Goal: Feedback & Contribution: Contribute content

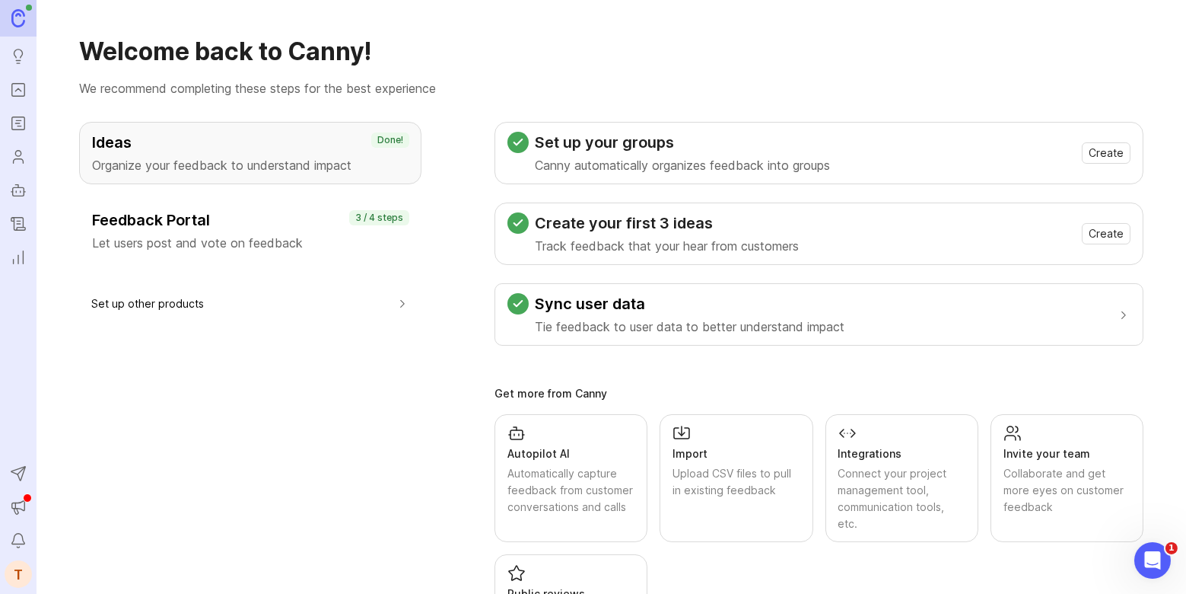
click at [24, 193] on rect "Autopilot" at bounding box center [18, 191] width 11 height 8
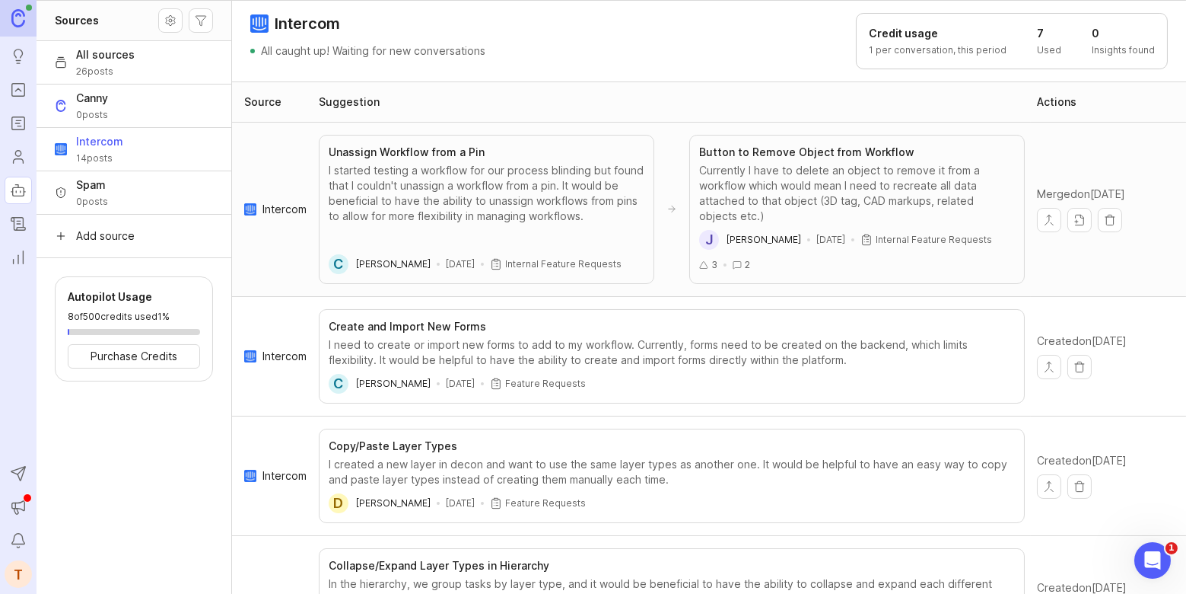
click at [167, 18] on button "Source settings" at bounding box center [170, 20] width 24 height 24
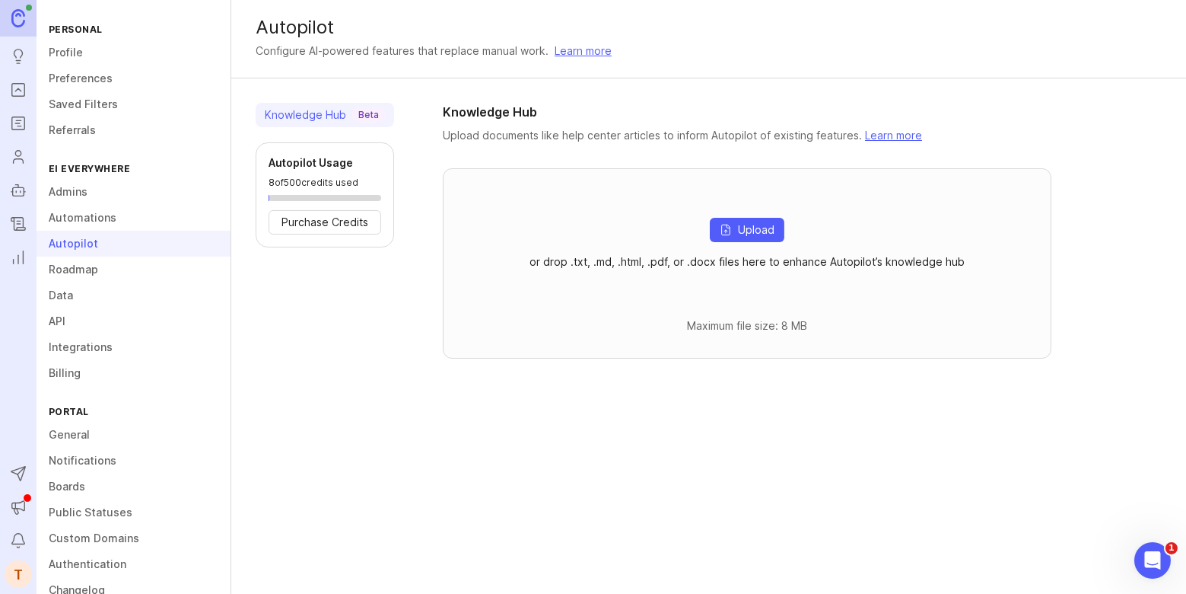
click at [597, 48] on link "Learn more" at bounding box center [583, 51] width 57 height 17
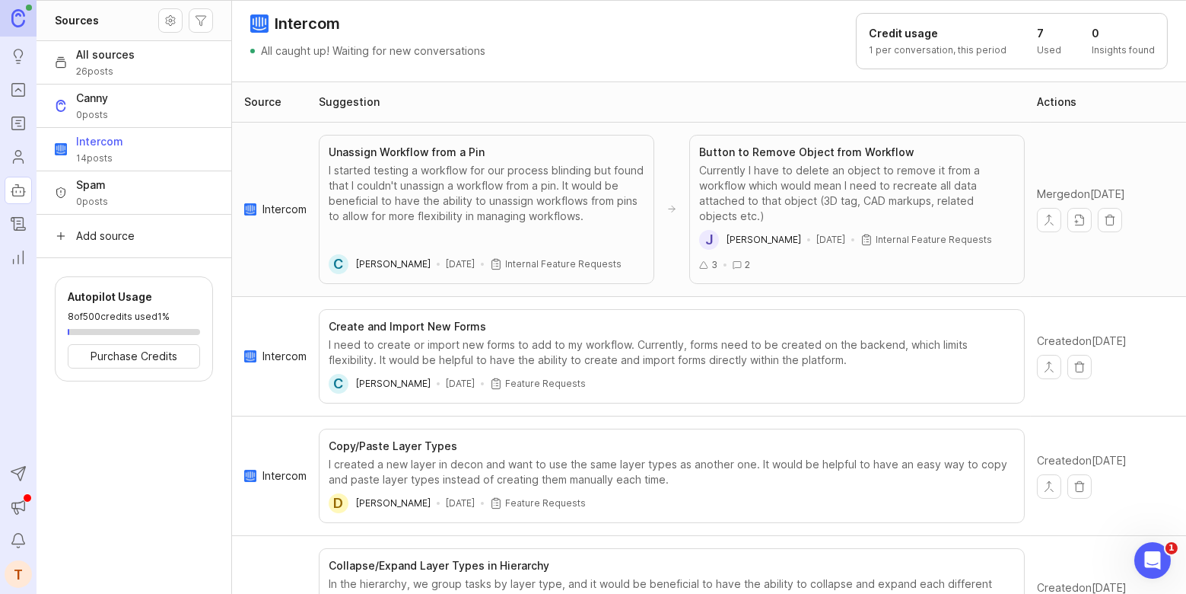
click at [88, 151] on div "Intercom 14 posts" at bounding box center [99, 149] width 47 height 30
click at [337, 106] on div "Suggestion" at bounding box center [349, 101] width 61 height 15
click at [268, 108] on div "Source" at bounding box center [262, 101] width 37 height 15
click at [200, 21] on button "Autopilot filters" at bounding box center [201, 20] width 24 height 24
click at [208, 75] on input "High confidence" at bounding box center [208, 78] width 12 height 12
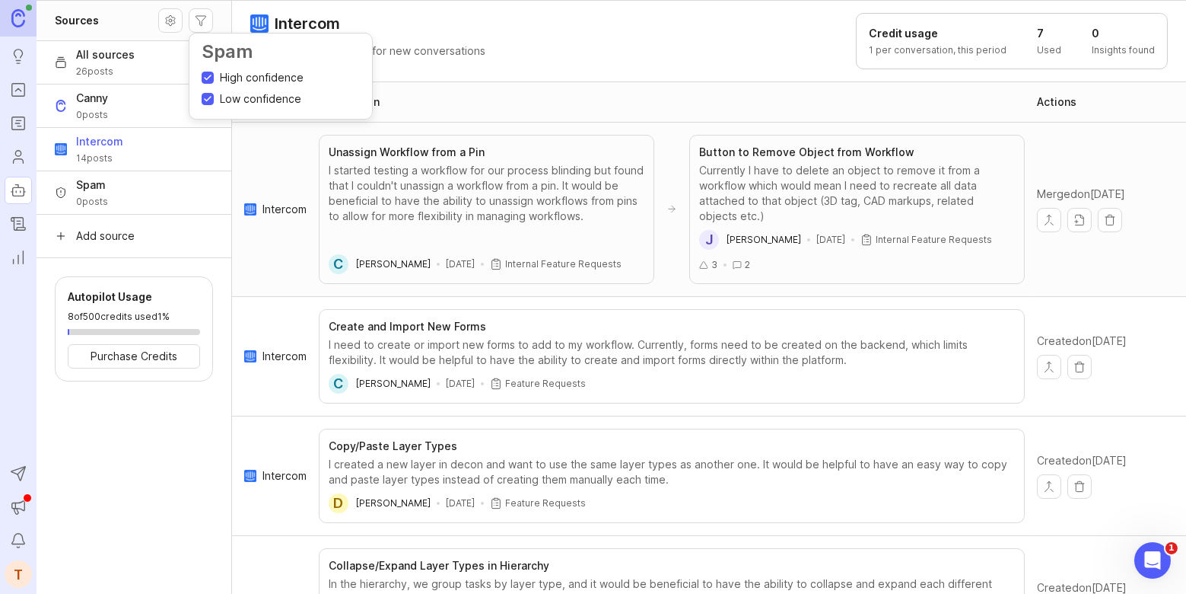
click at [208, 75] on input "High confidence" at bounding box center [208, 78] width 12 height 12
checkbox input "false"
click at [390, 41] on div "Intercom All caught up! Waiting for new conversations" at bounding box center [367, 41] width 235 height 56
click at [112, 72] on span "26 posts" at bounding box center [105, 71] width 59 height 12
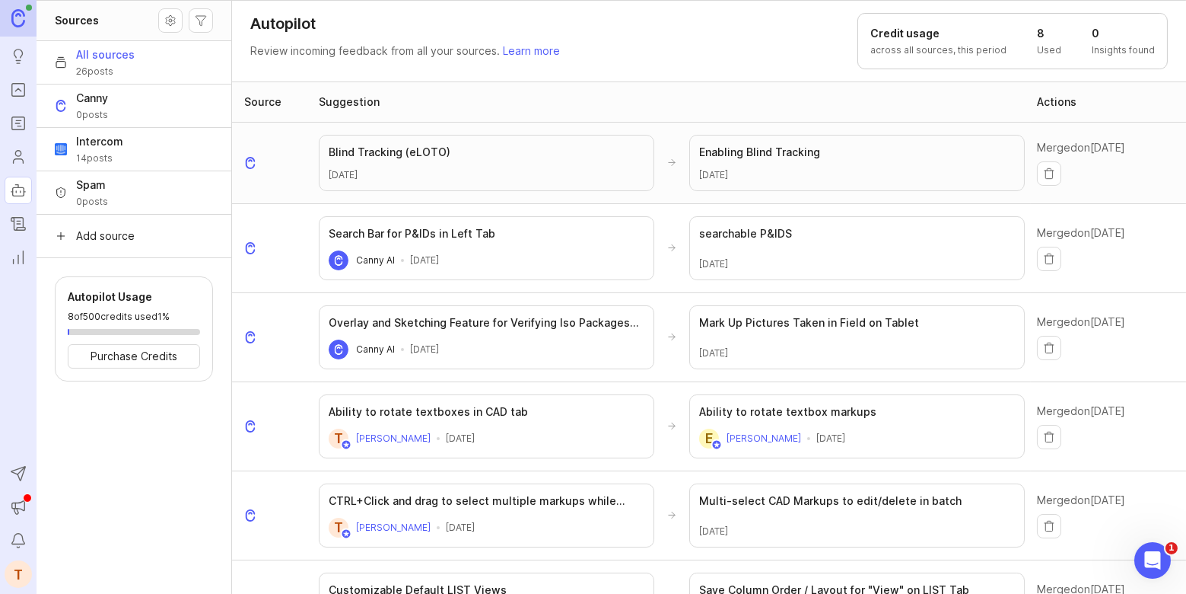
click at [168, 18] on button "Source settings" at bounding box center [170, 20] width 24 height 24
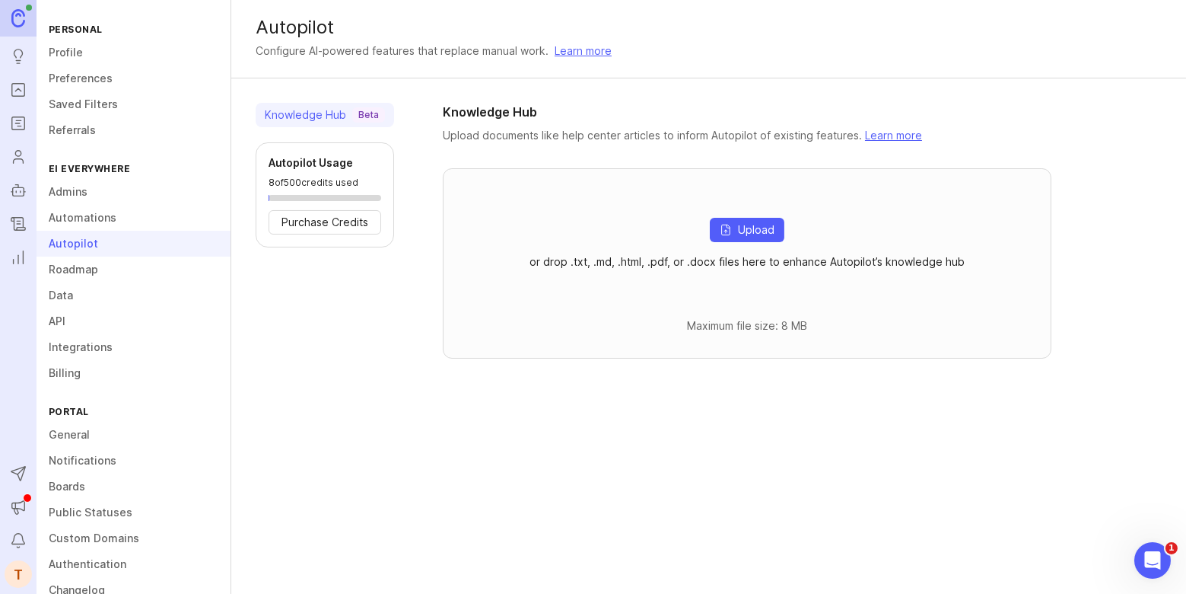
click at [337, 113] on div "Knowledge Hub Beta" at bounding box center [325, 114] width 120 height 15
click at [323, 113] on div "Knowledge Hub Beta" at bounding box center [325, 114] width 120 height 15
click at [323, 112] on div "Knowledge Hub Beta" at bounding box center [325, 114] width 120 height 15
click at [100, 291] on link "Data" at bounding box center [134, 295] width 194 height 26
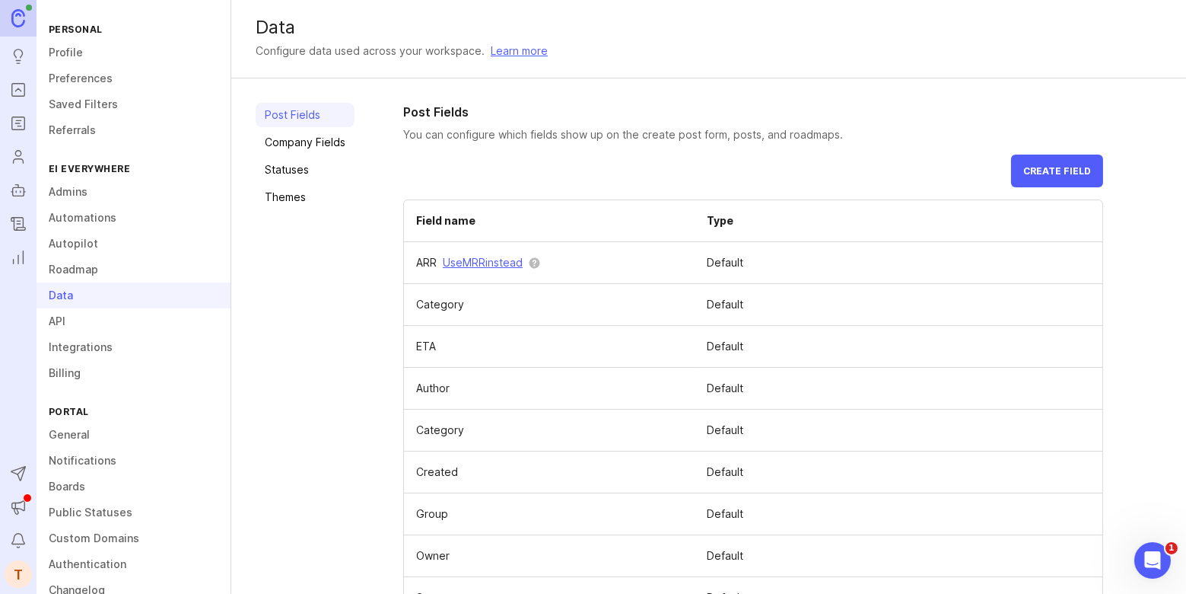
click at [107, 203] on link "Admins" at bounding box center [134, 192] width 194 height 26
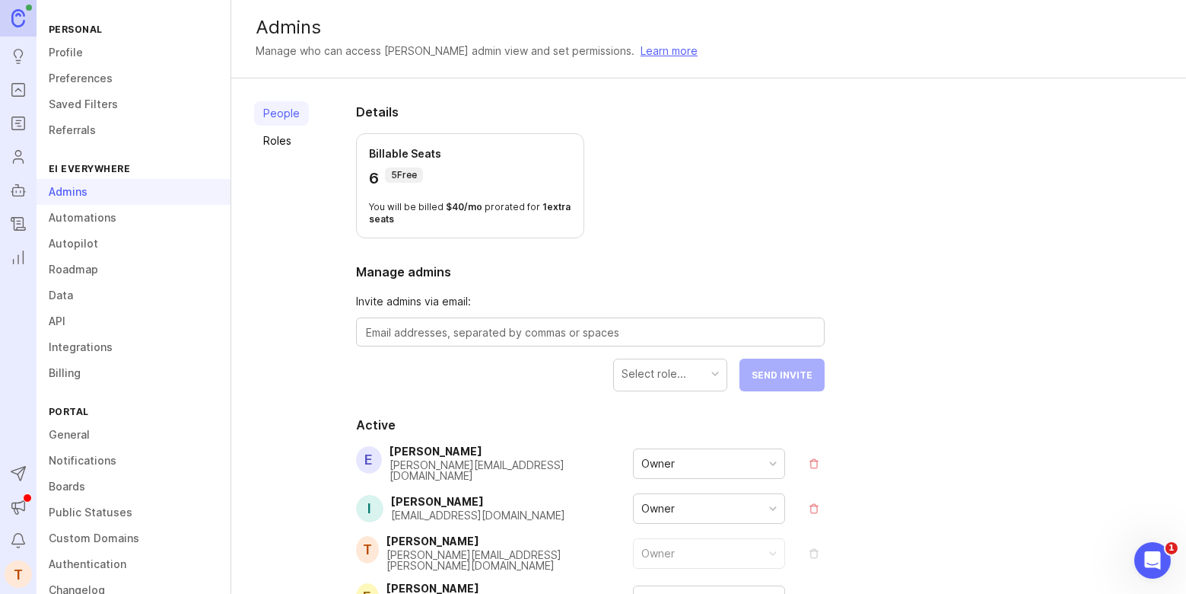
click at [104, 218] on link "Automations" at bounding box center [134, 218] width 194 height 26
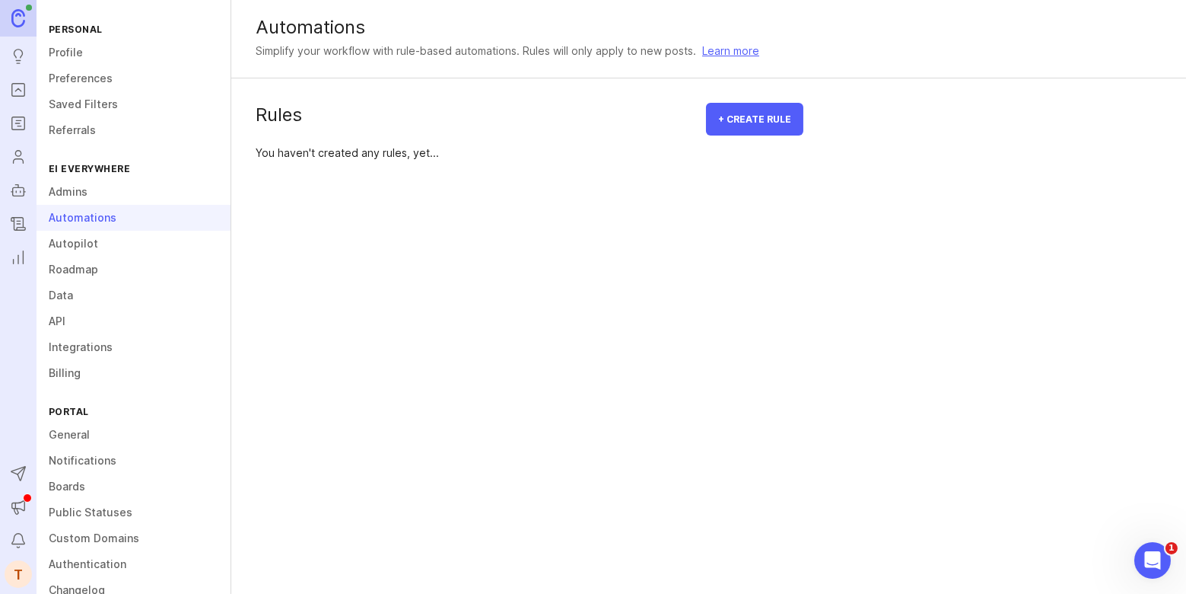
click at [91, 244] on link "Autopilot" at bounding box center [134, 244] width 194 height 26
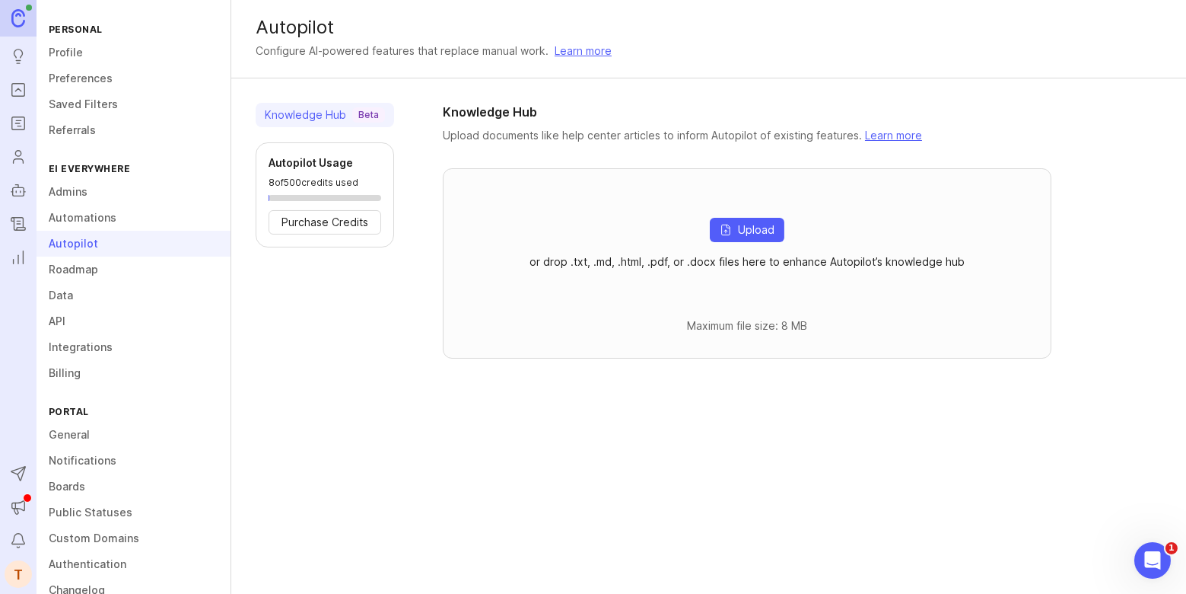
click at [352, 121] on div "Beta" at bounding box center [368, 114] width 33 height 15
click at [1164, 551] on div "Open Intercom Messenger" at bounding box center [1151, 558] width 50 height 50
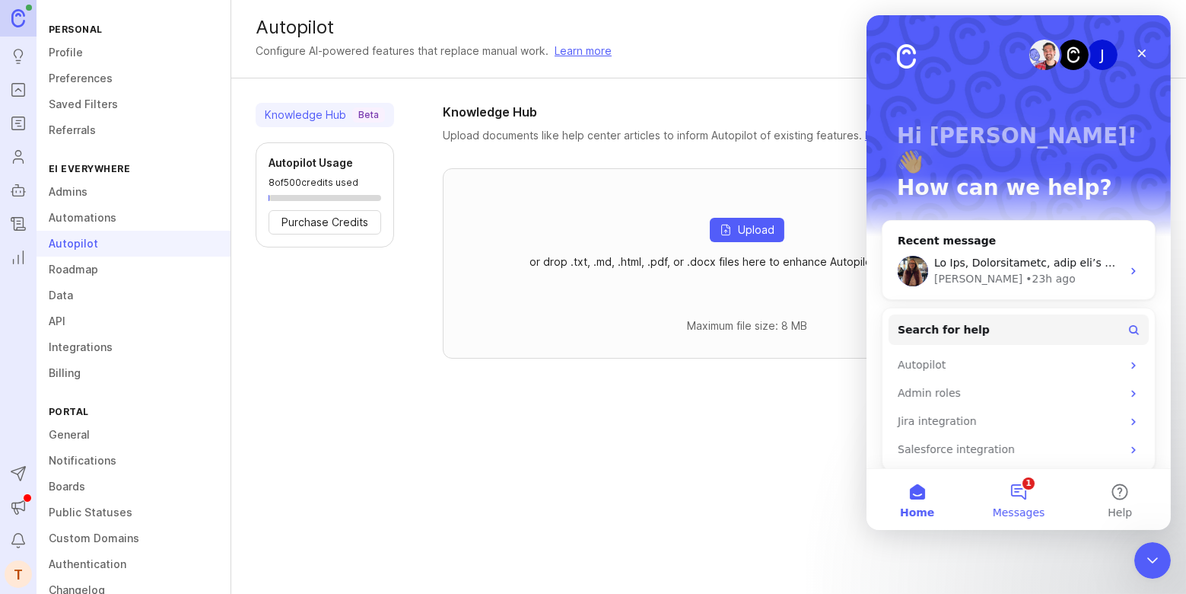
click at [1018, 479] on button "1 Messages" at bounding box center [1017, 499] width 101 height 61
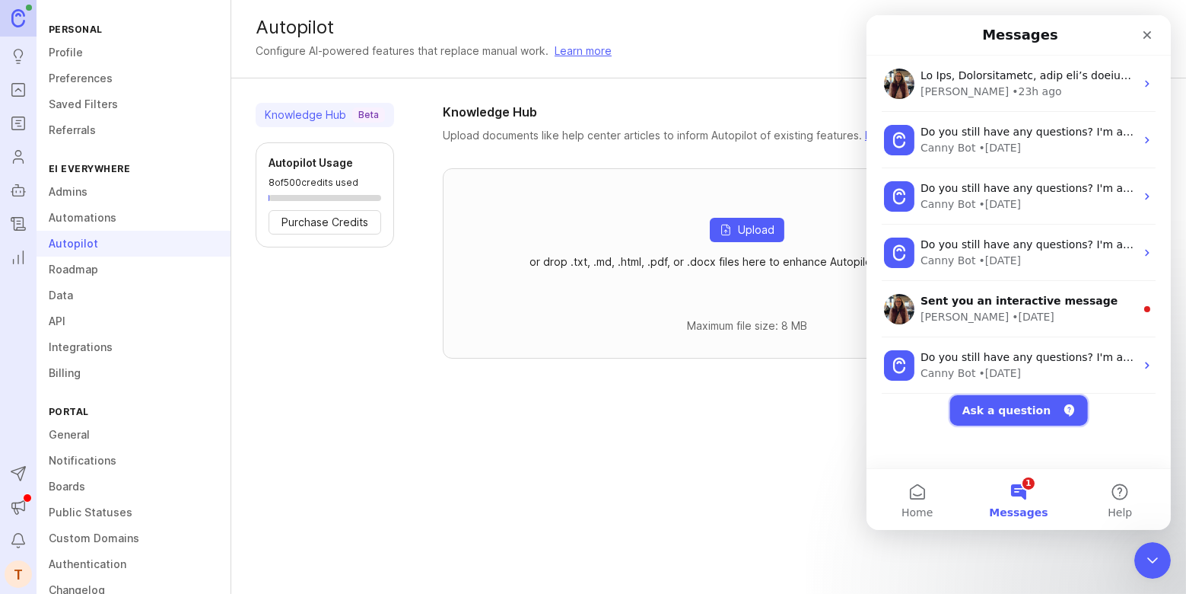
click at [1021, 424] on button "Ask a question" at bounding box center [1019, 410] width 138 height 30
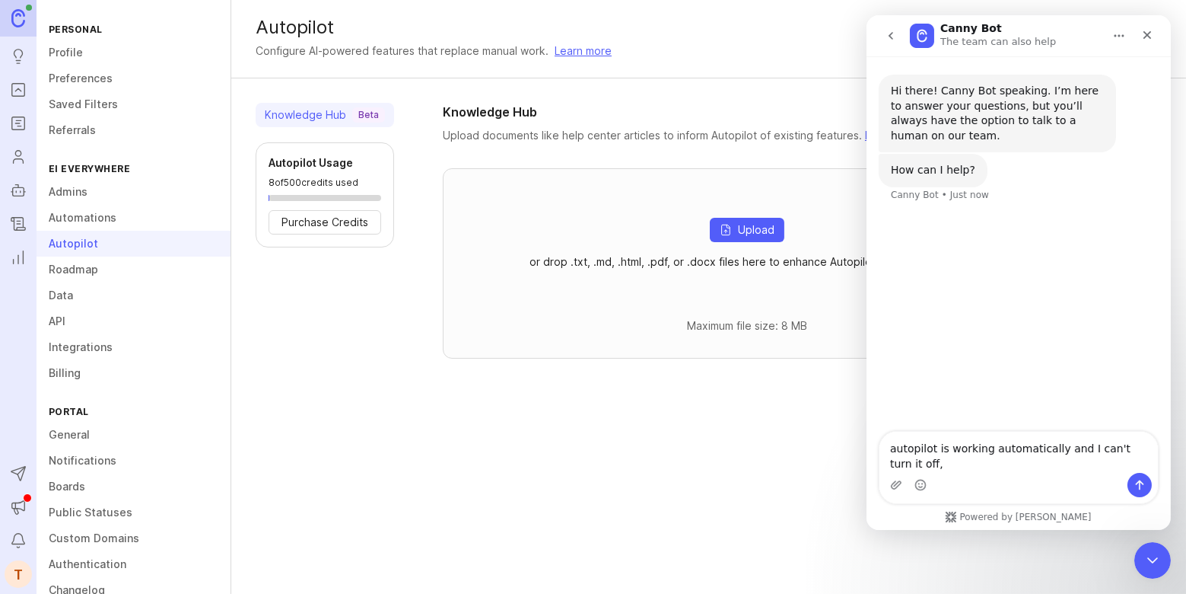
type textarea "autopilot is working automatically and I can't turn it off"
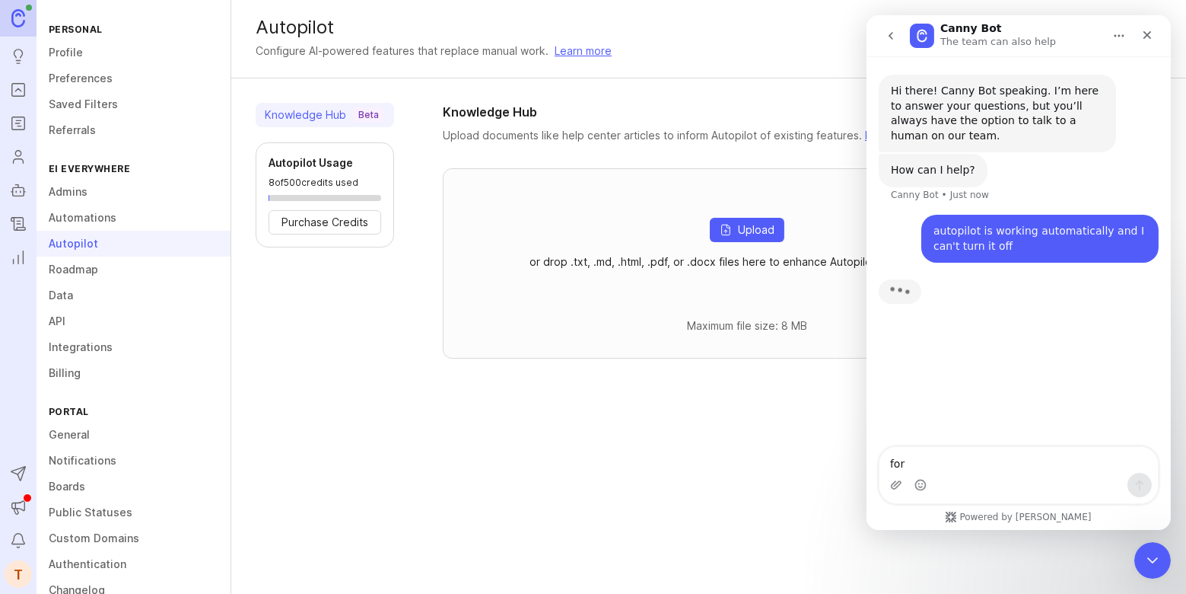
type textarea "for"
type textarea "for intercom"
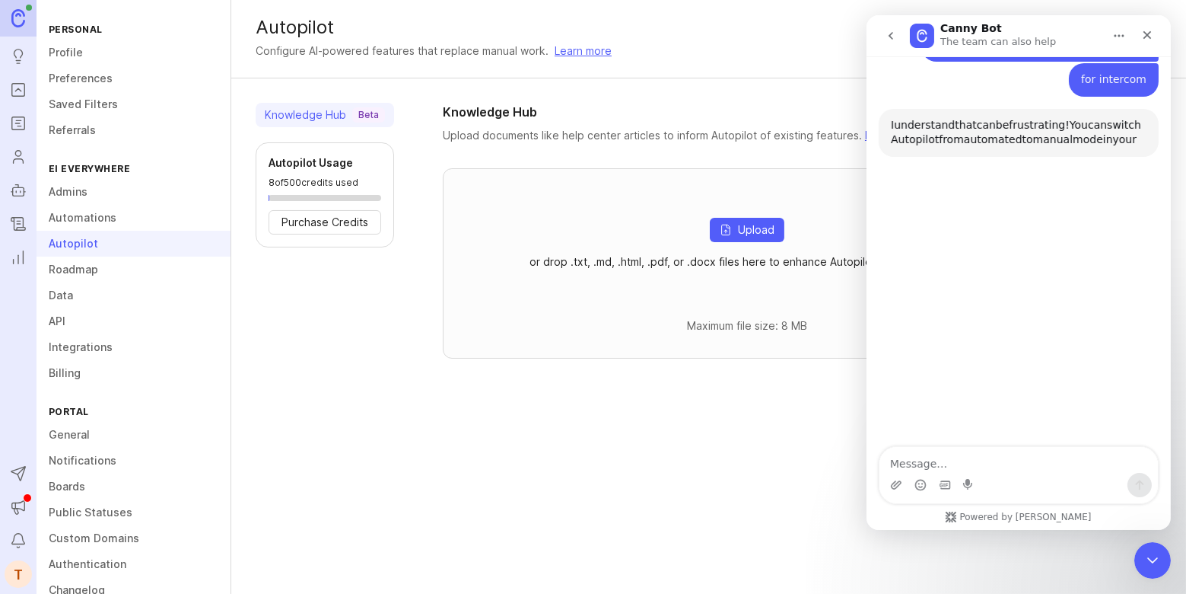
scroll to position [196, 0]
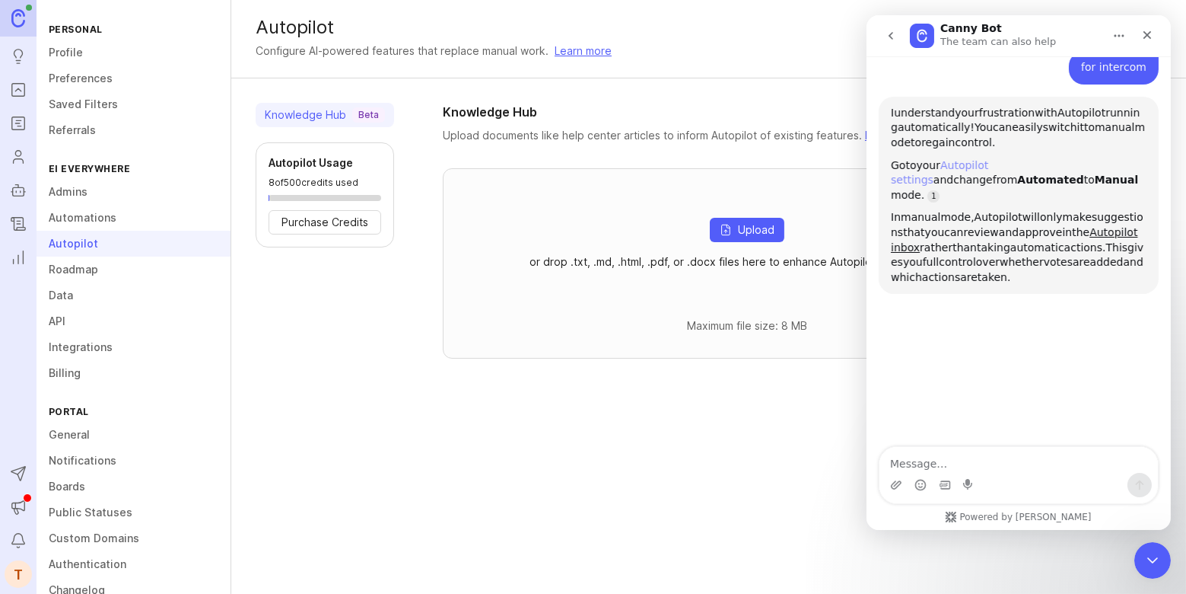
click at [974, 165] on link "Autopilot settings" at bounding box center [938, 172] width 97 height 27
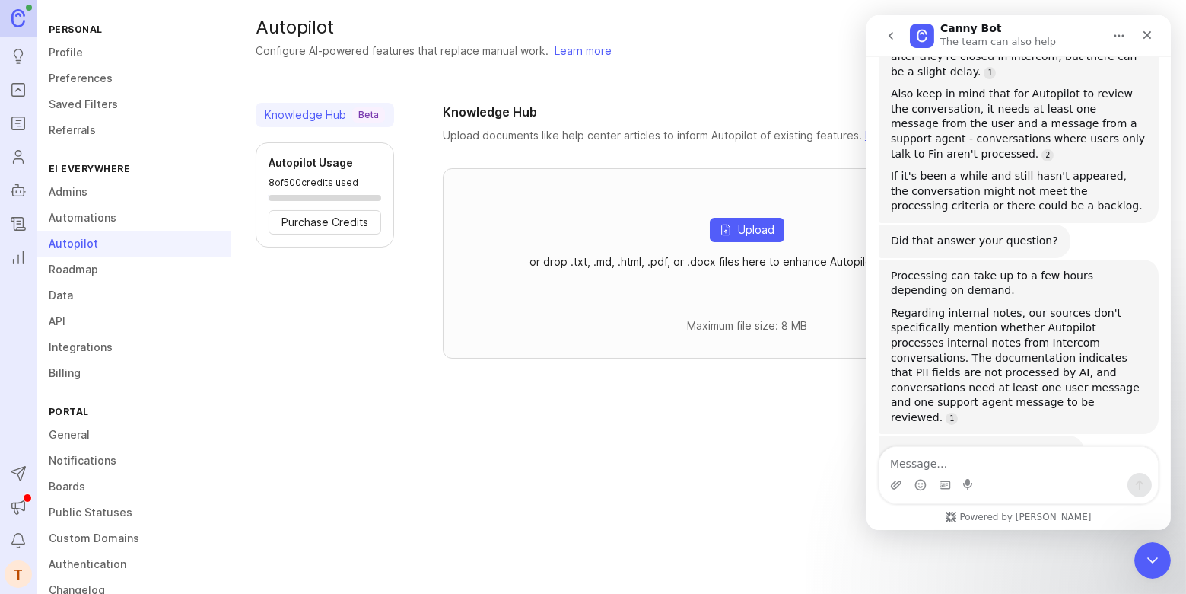
scroll to position [738, 0]
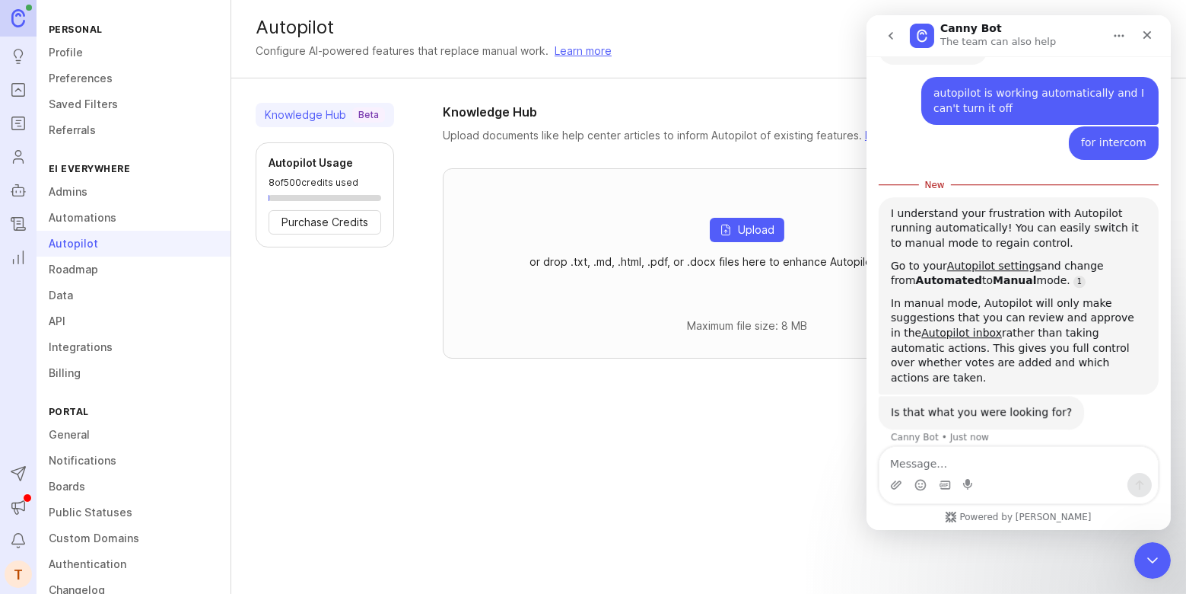
scroll to position [122, 0]
click at [968, 467] on textarea "Message…" at bounding box center [1018, 460] width 279 height 26
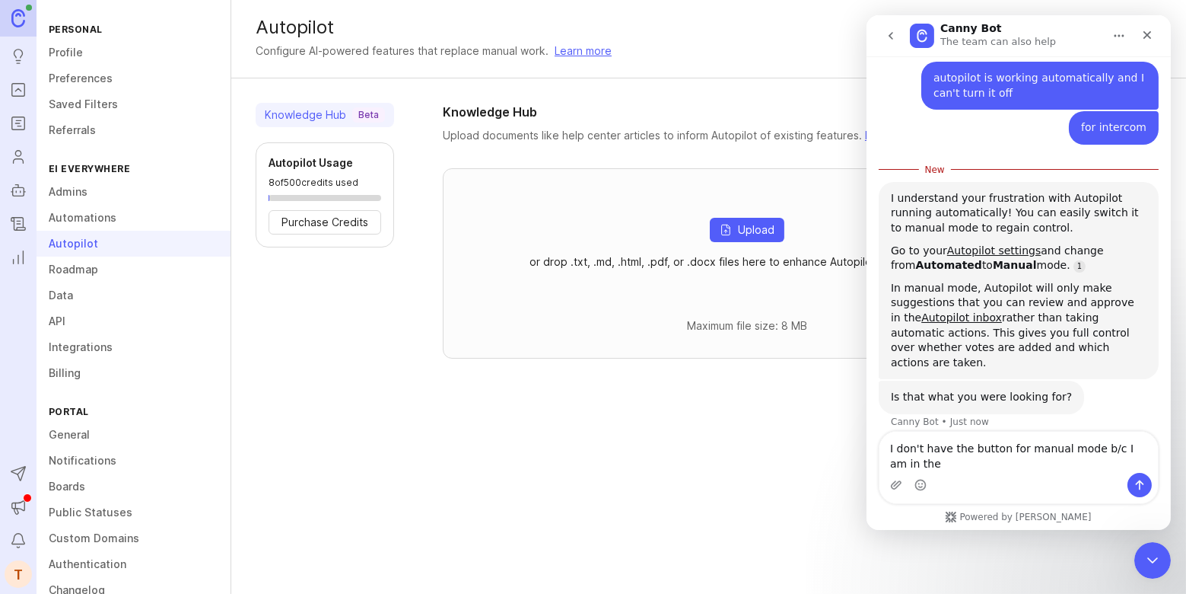
scroll to position [137, 0]
type textarea "I don't have the button for manual mode (I think b/c I am in the beta program f…"
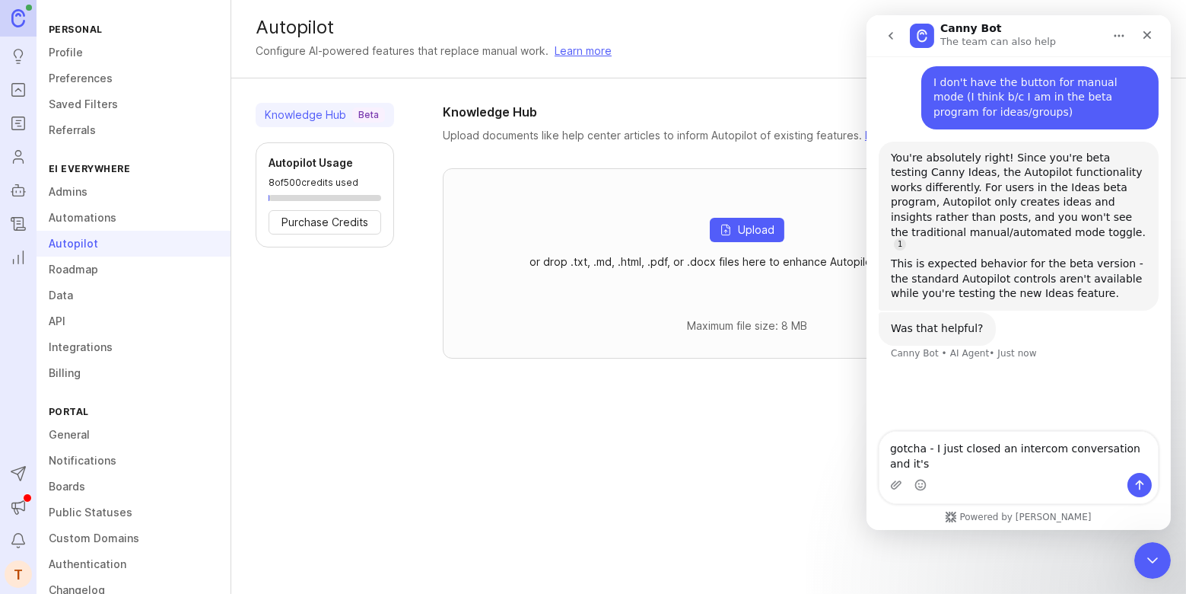
scroll to position [456, 0]
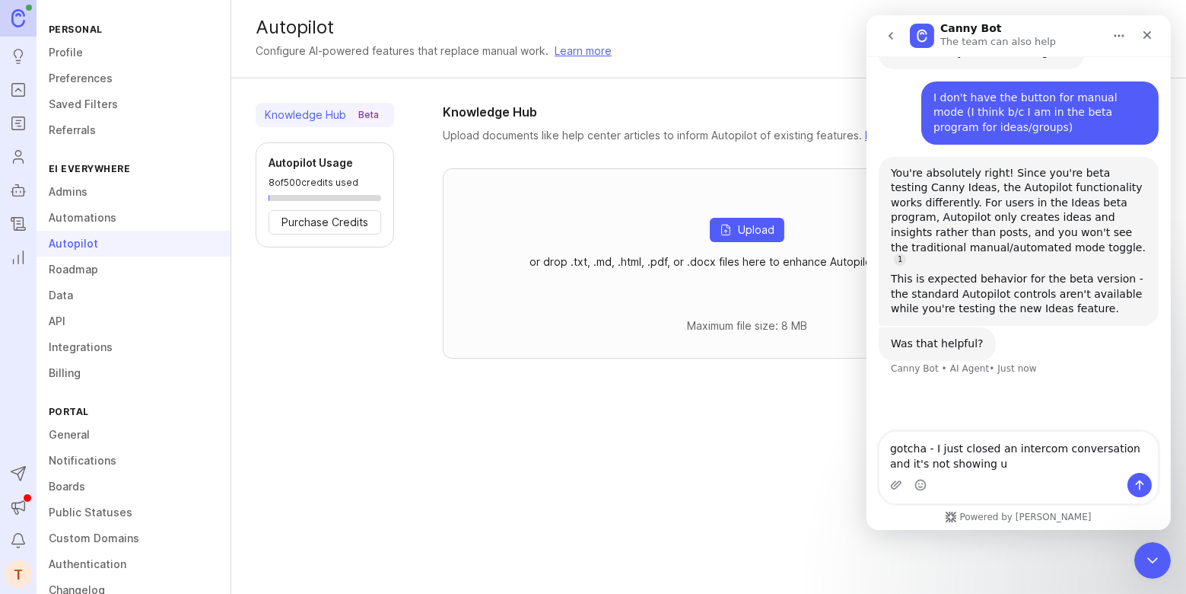
type textarea "gotcha - I just closed an intercom conversation and it's not showing up"
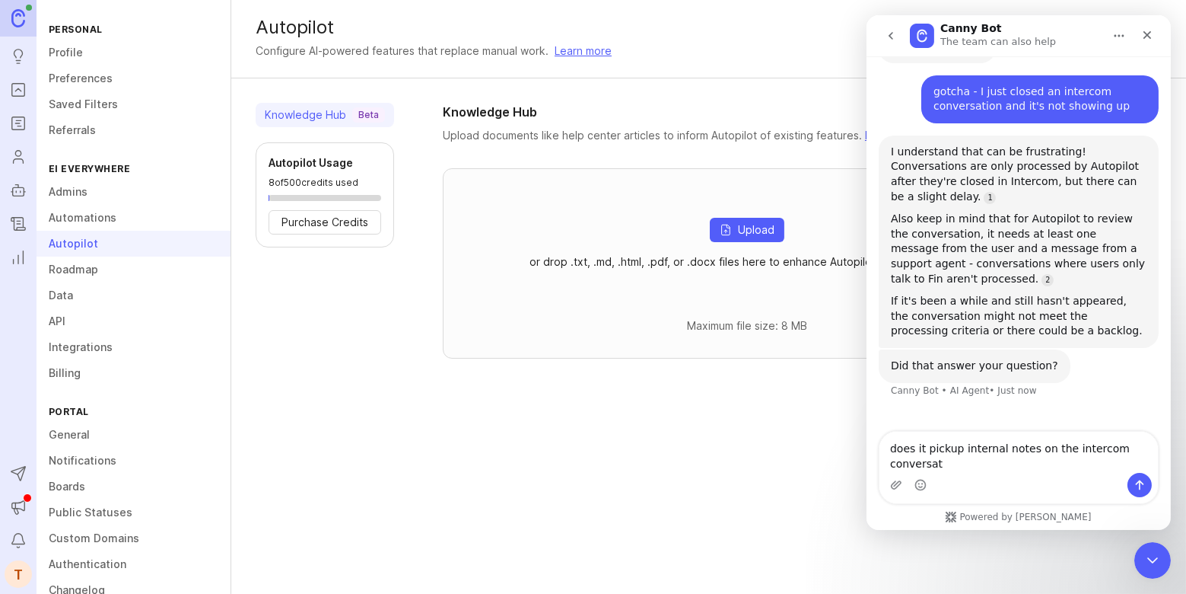
scroll to position [737, 0]
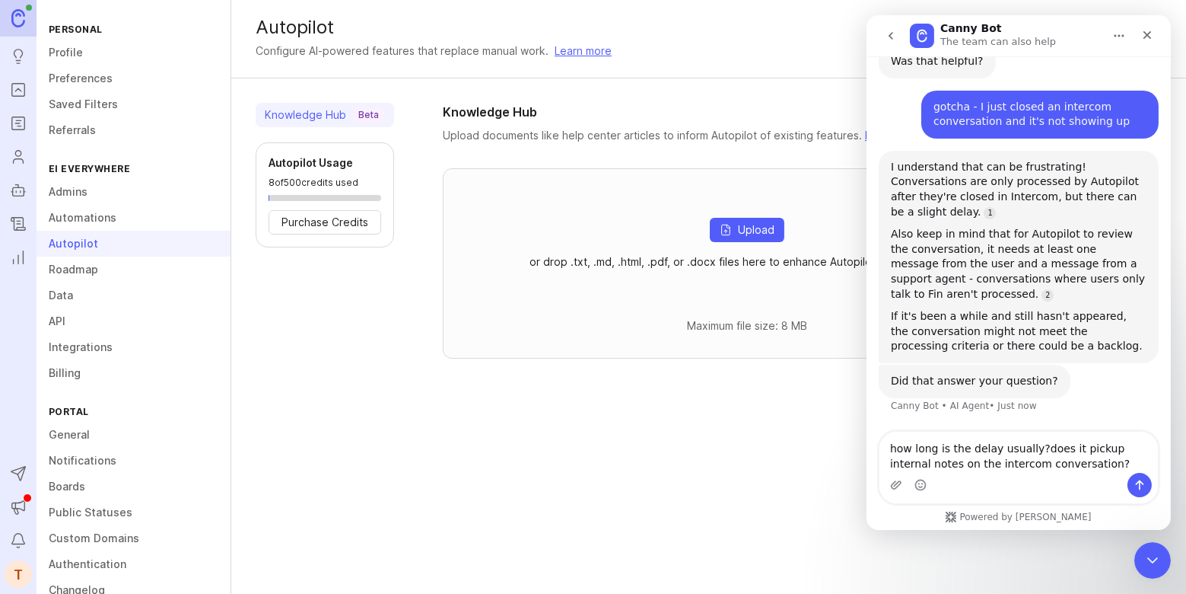
type textarea "how long is the delay usually? does it pickup internal notes on the intercom co…"
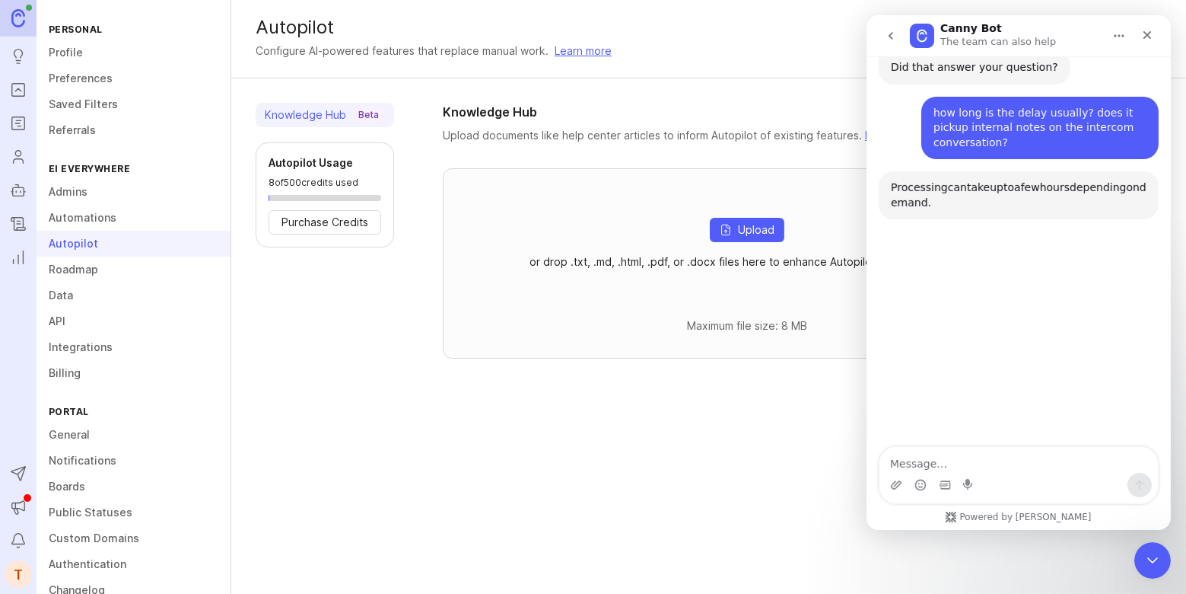
scroll to position [1058, 0]
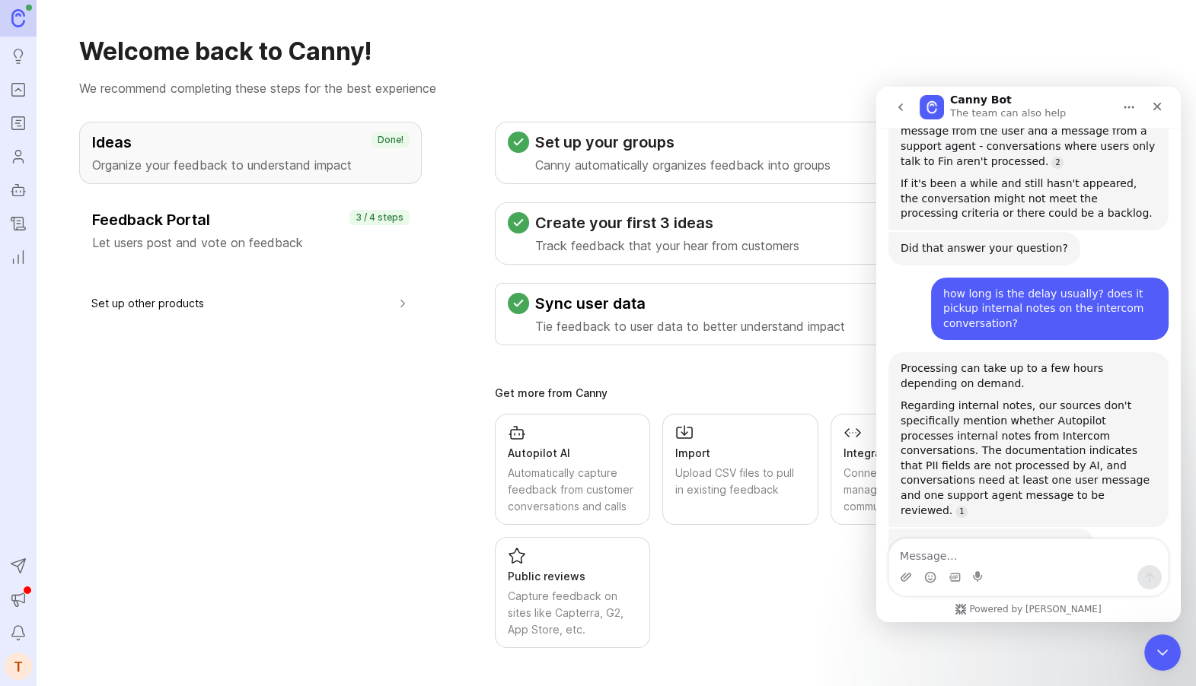
scroll to position [944, 0]
click at [14, 85] on icon "Portal" at bounding box center [18, 90] width 17 height 18
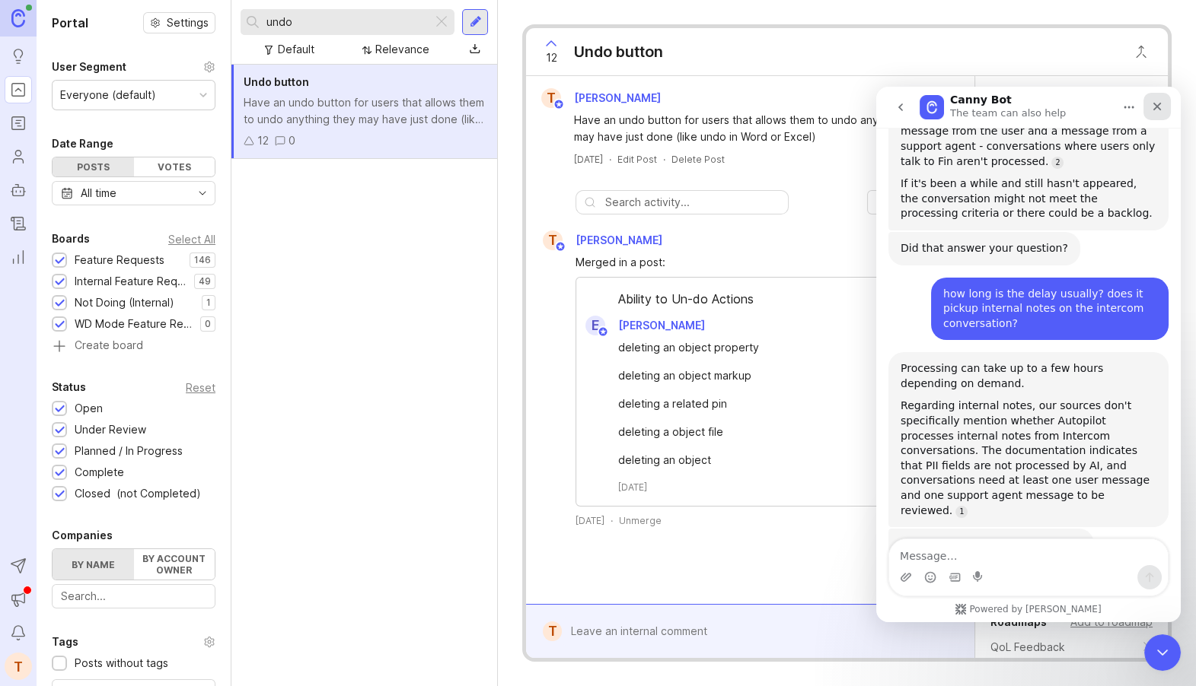
click at [1154, 107] on icon "Close" at bounding box center [1157, 106] width 12 height 12
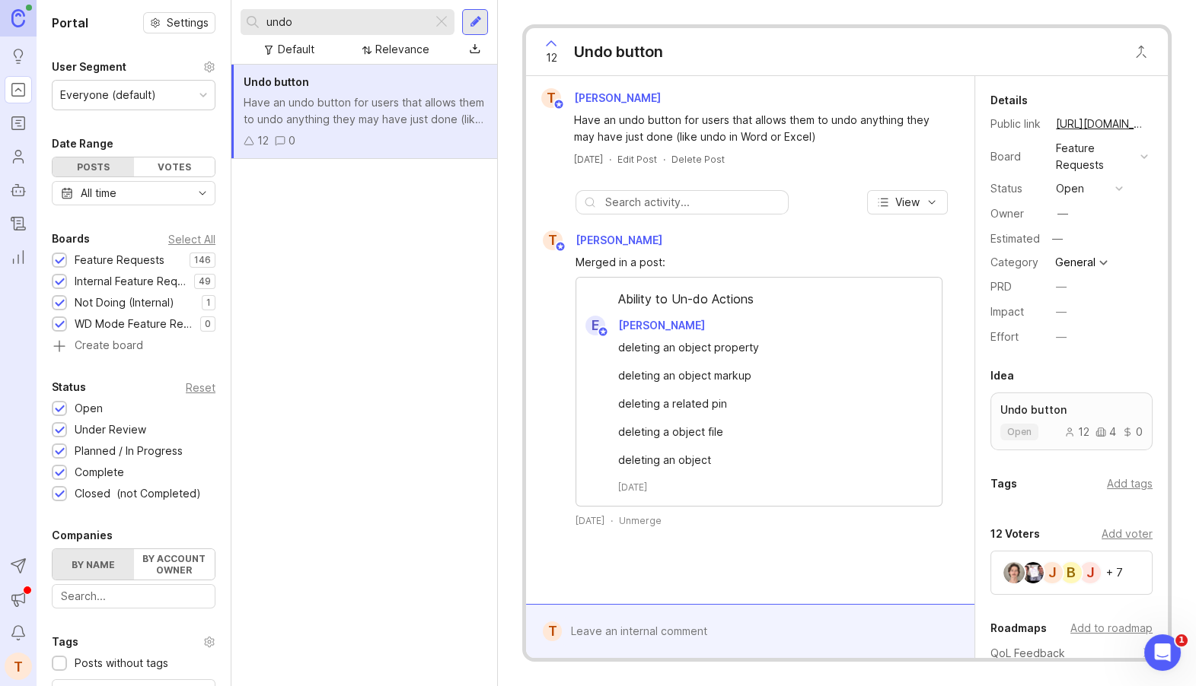
scroll to position [944, 0]
click at [311, 20] on input "undo" at bounding box center [346, 22] width 160 height 17
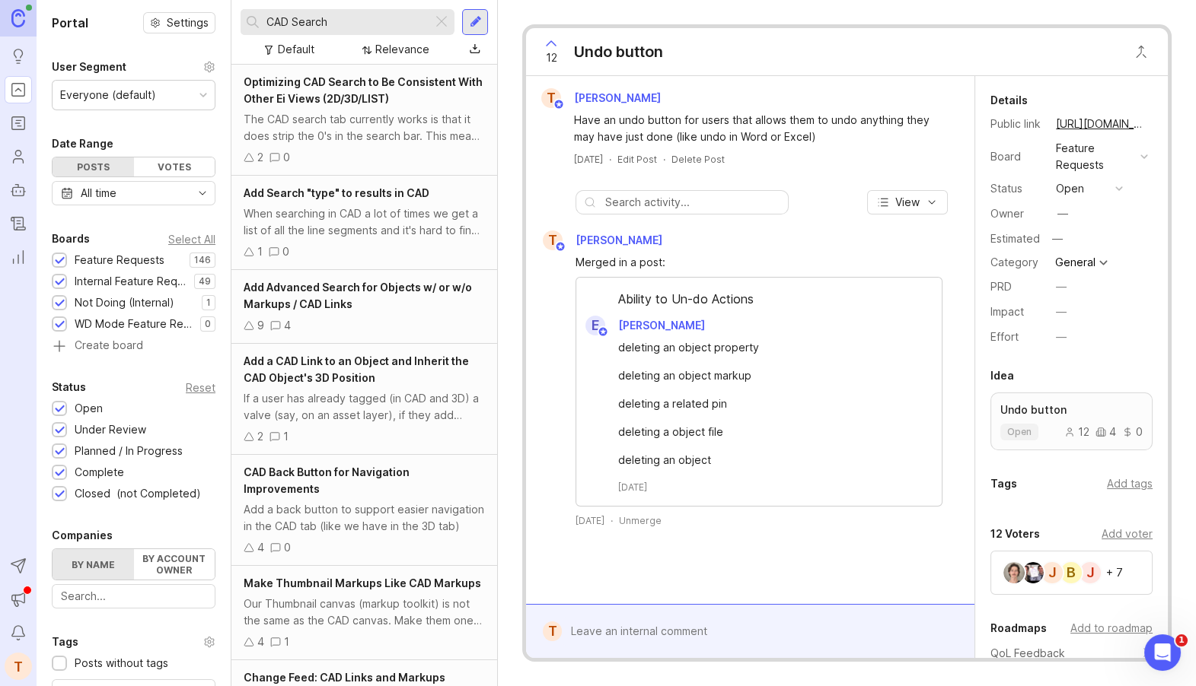
type input "CAD Search"
click at [417, 369] on div "Add a CAD Link to an Object and Inherit the CAD Object's 3D Position" at bounding box center [364, 369] width 241 height 33
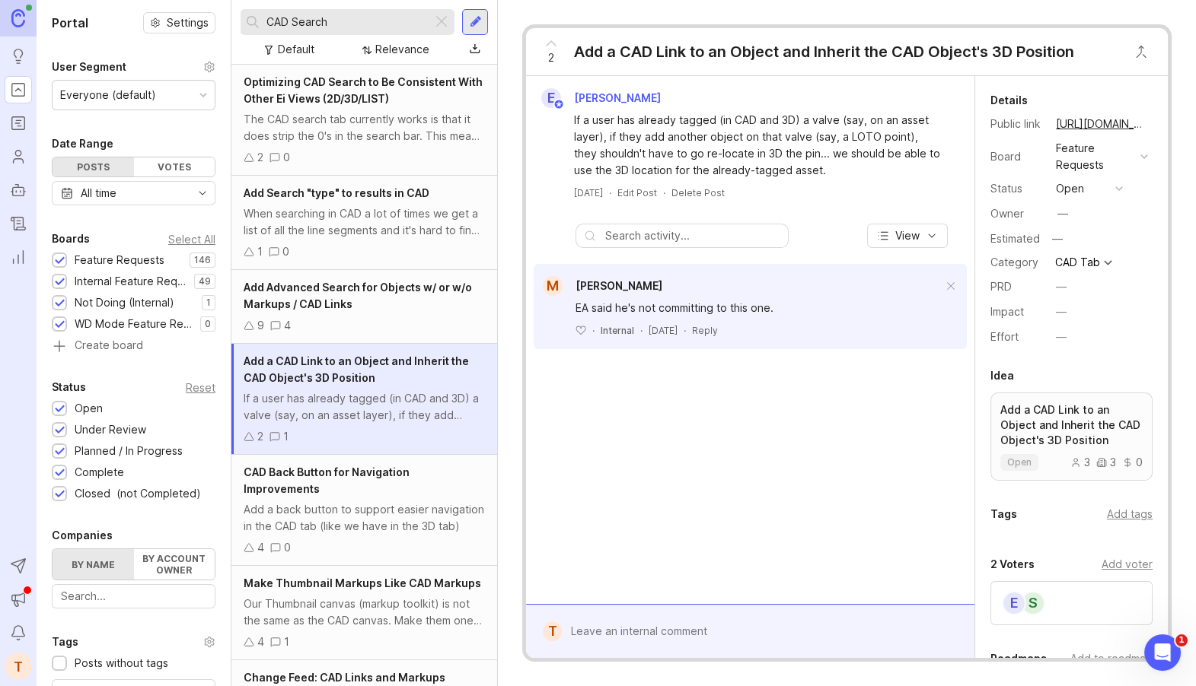
click at [386, 314] on div "Add Advanced Search for Objects w/ or w/o Markups / CAD Links 9 4" at bounding box center [364, 307] width 266 height 74
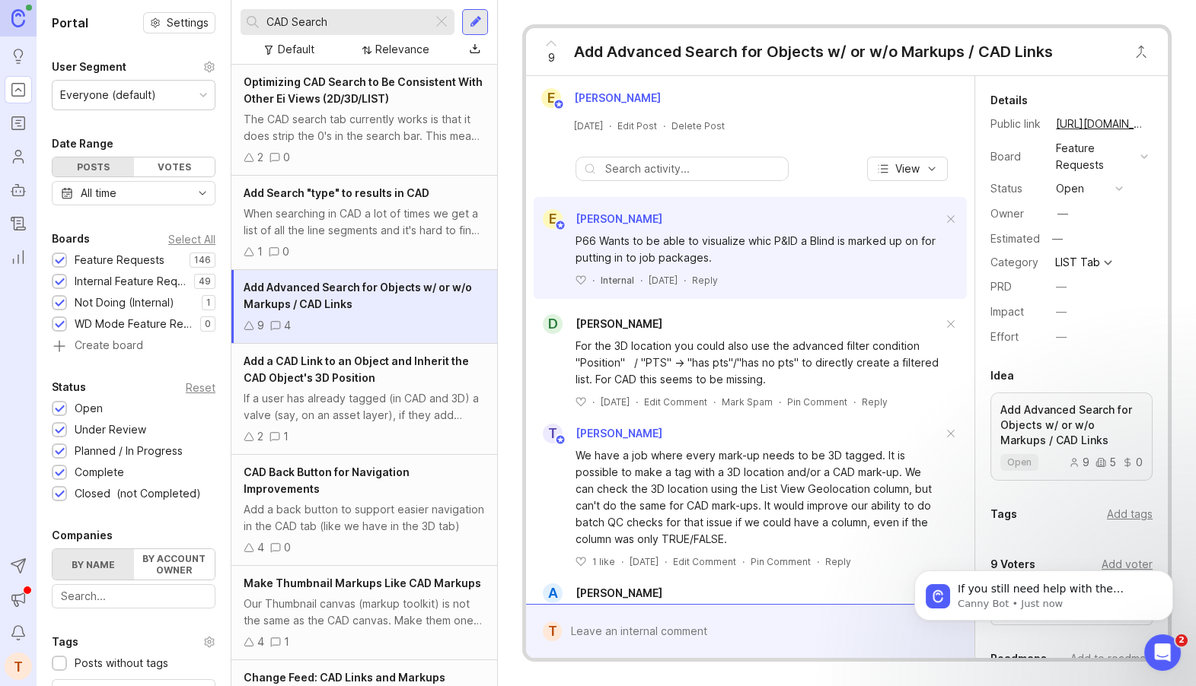
scroll to position [1038, 0]
click at [379, 467] on span "CAD Back Button for Navigation Improvements" at bounding box center [327, 481] width 166 height 30
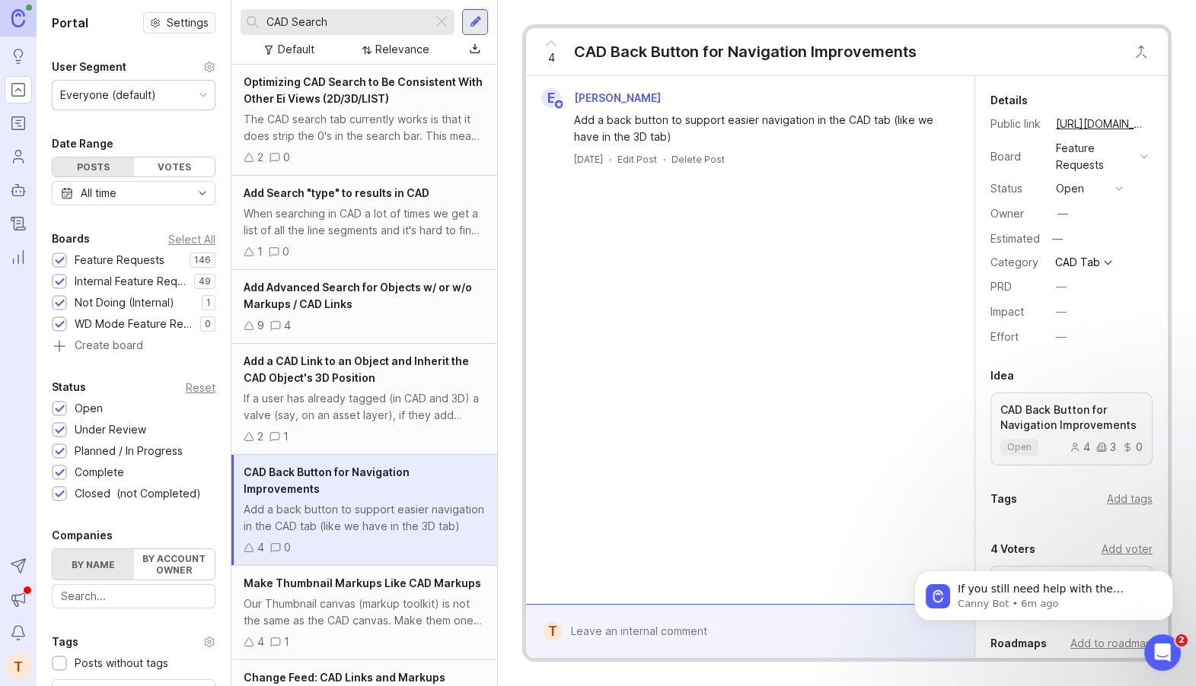
click at [1094, 190] on button "open" at bounding box center [1089, 189] width 76 height 20
click at [1097, 323] on div "complete" at bounding box center [1087, 326] width 57 height 13
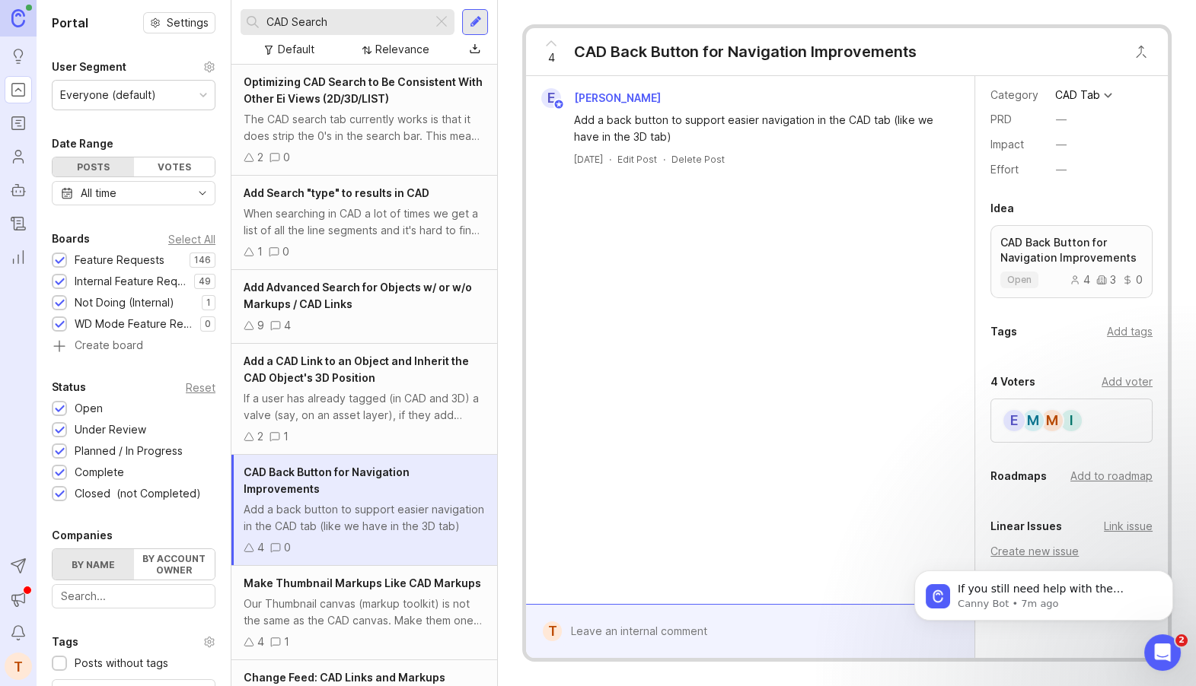
scroll to position [304, 0]
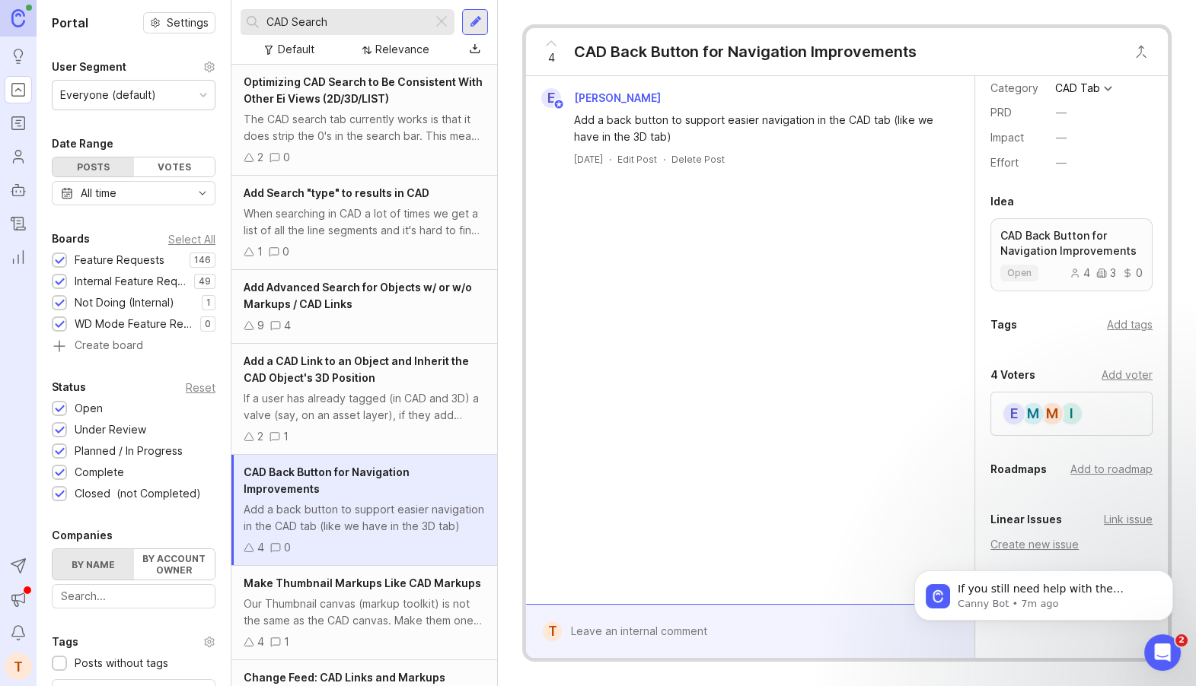
click at [1072, 412] on div "I" at bounding box center [1071, 414] width 24 height 24
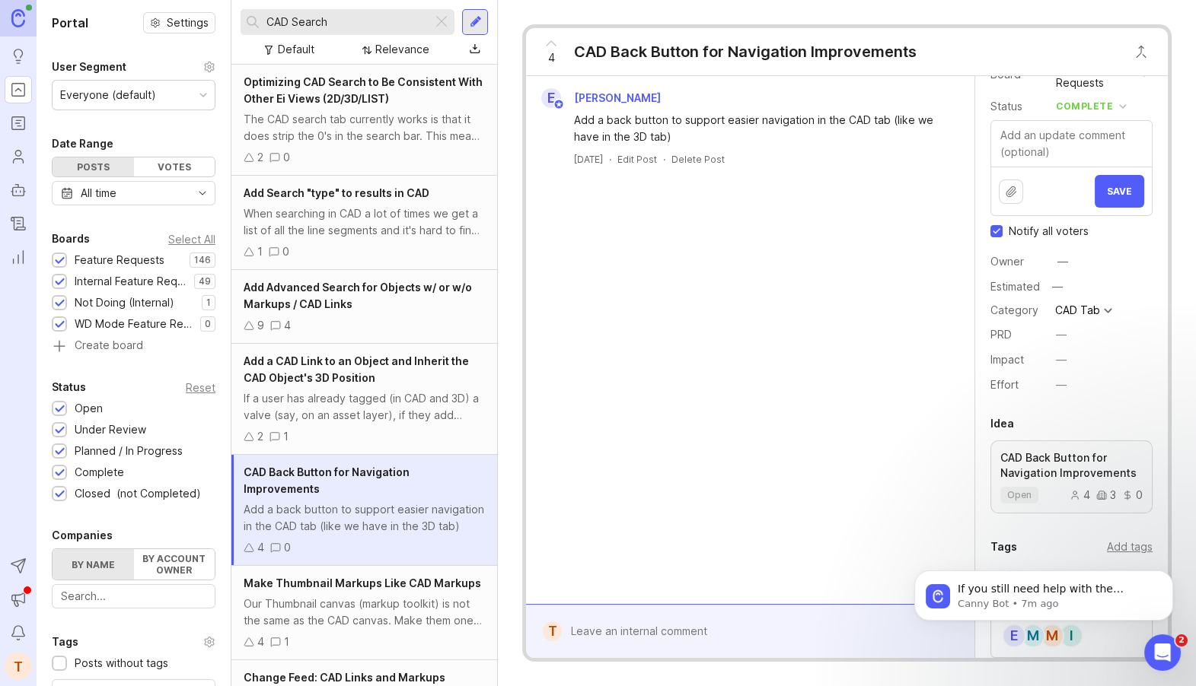
scroll to position [62, 0]
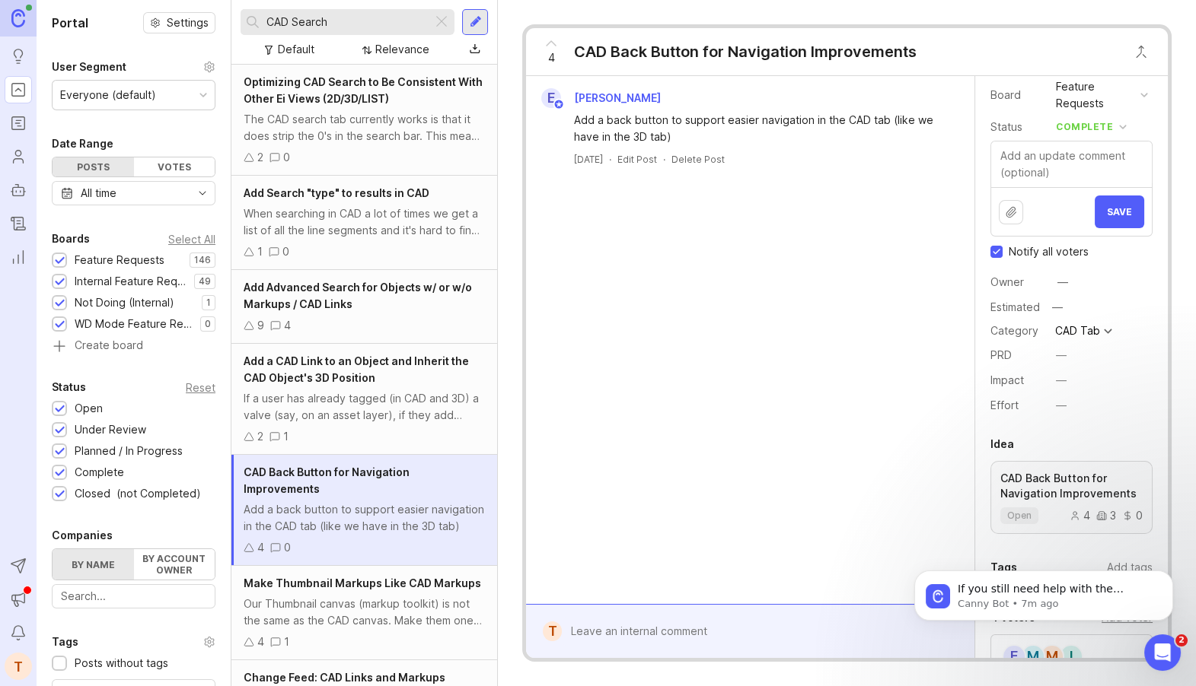
click at [1107, 211] on button "Save" at bounding box center [1118, 212] width 49 height 33
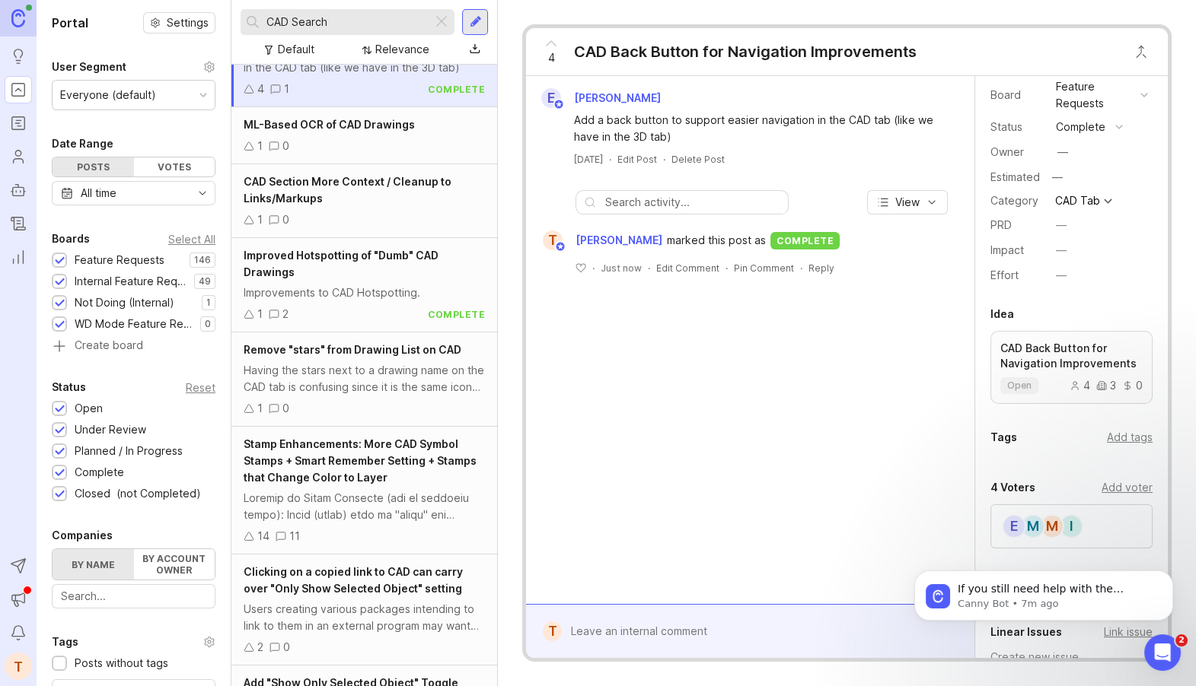
scroll to position [0, 0]
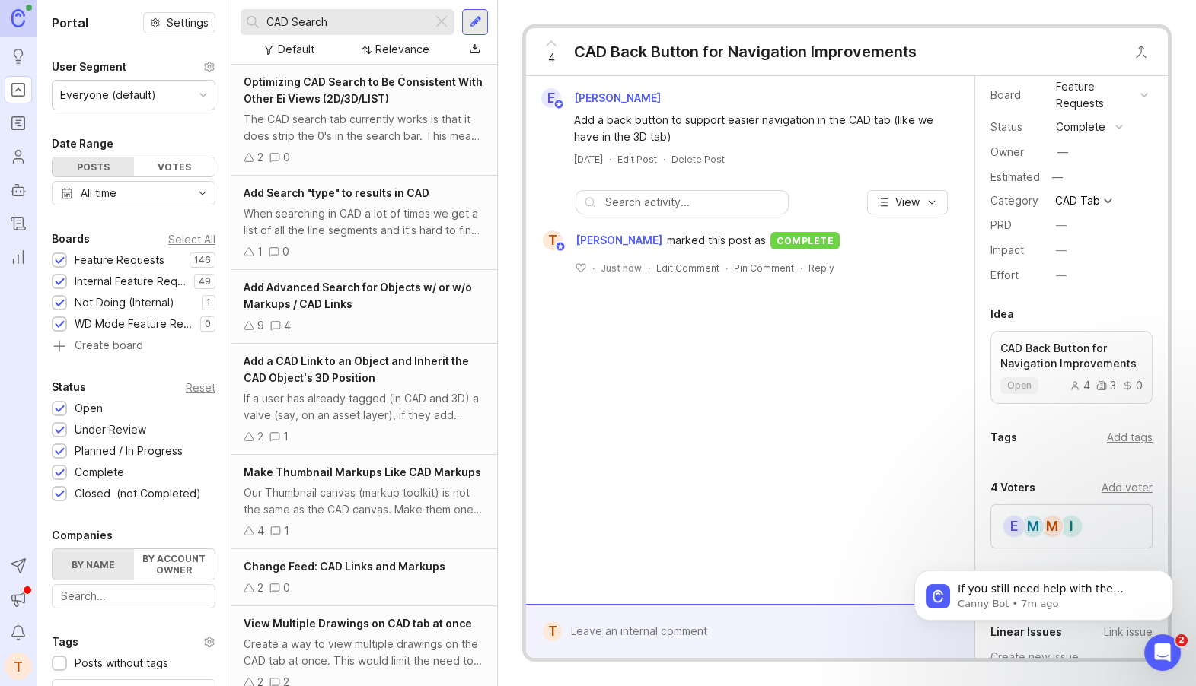
click at [387, 137] on div "The CAD search tab currently works is that it does strip the 0's in the search …" at bounding box center [364, 127] width 241 height 33
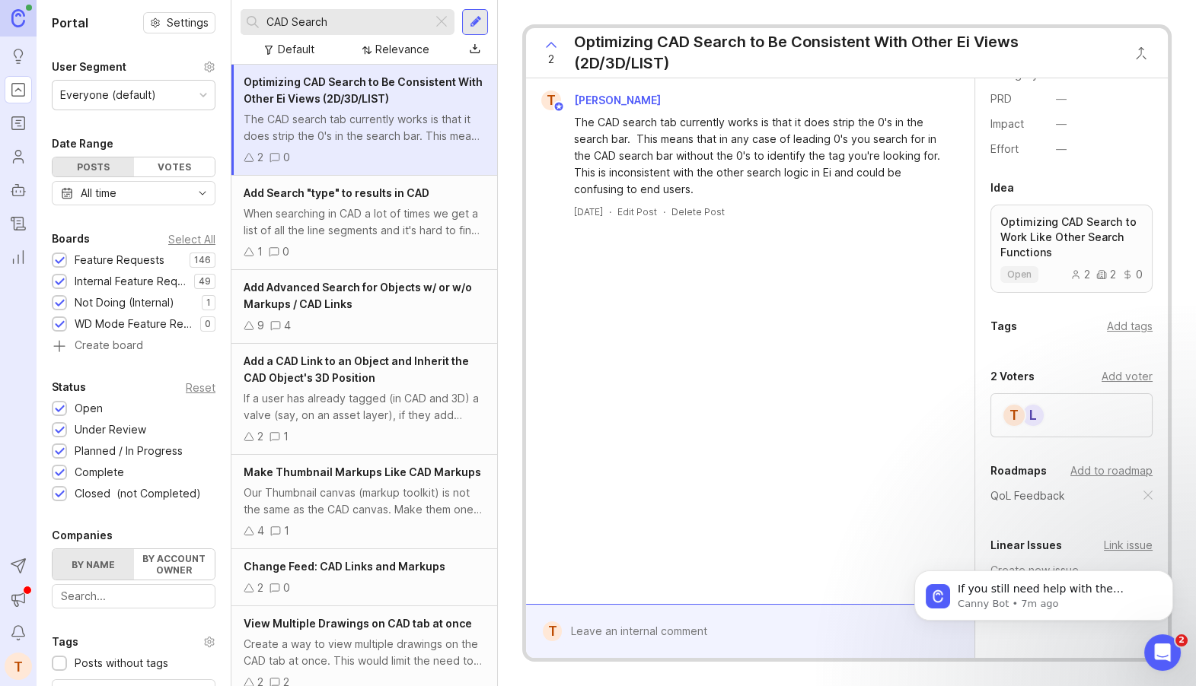
scroll to position [202, 0]
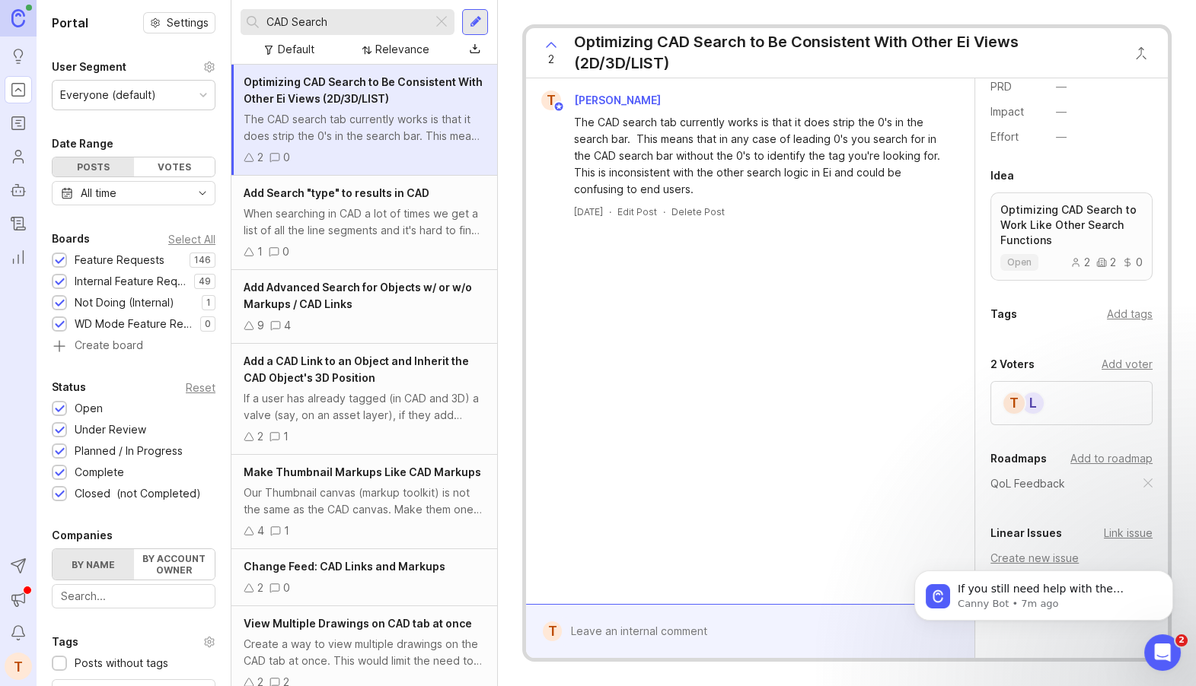
click at [1031, 398] on div "L" at bounding box center [1033, 403] width 24 height 24
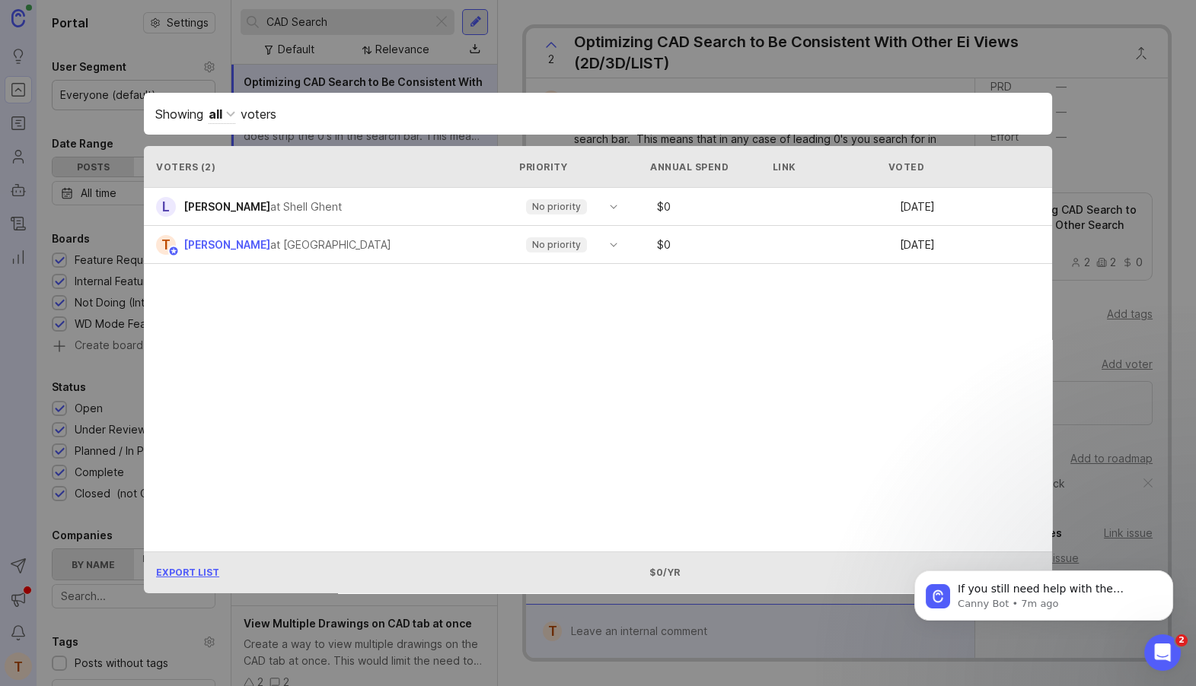
click at [1061, 263] on div "Showing all voters Voters ( 2 ) Priority Annual Spend Link Voted L Lieve Hendri…" at bounding box center [597, 342] width 957 height 549
click at [1072, 105] on div "Showing all voters Voters ( 2 ) Priority Annual Spend Link Voted L Lieve Hendri…" at bounding box center [597, 342] width 957 height 549
click at [1156, 642] on icon "Open Intercom Messenger" at bounding box center [1160, 651] width 25 height 25
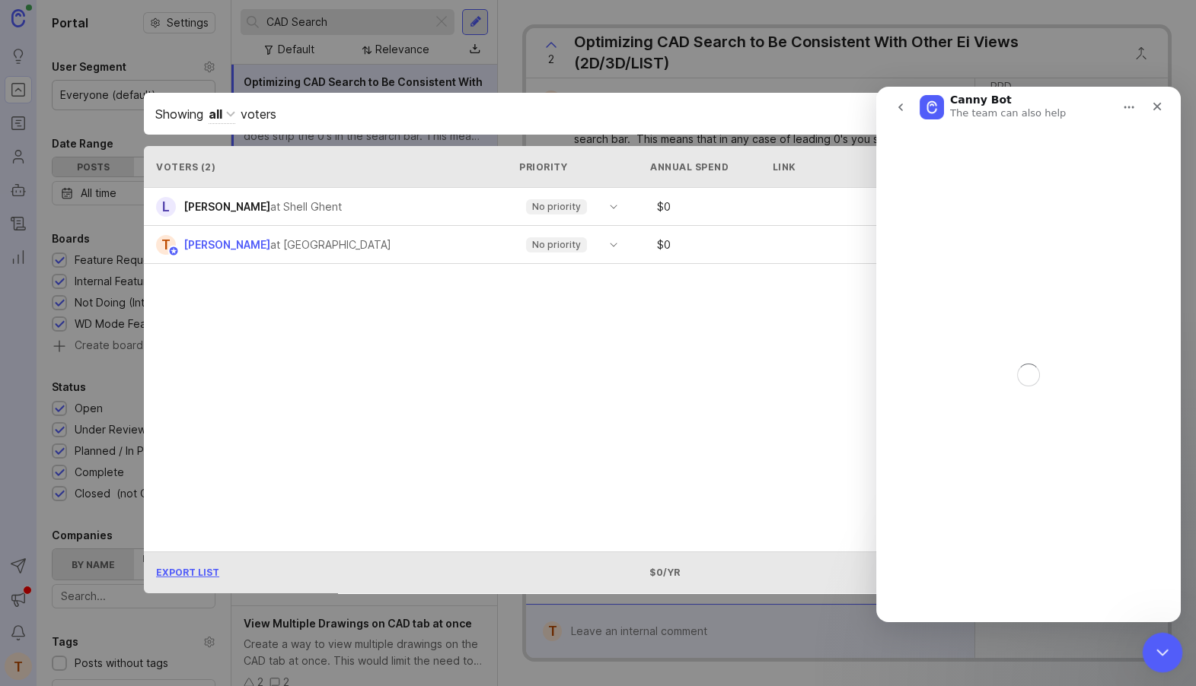
click at [1155, 642] on icon "Close Intercom Messenger" at bounding box center [1160, 651] width 18 height 18
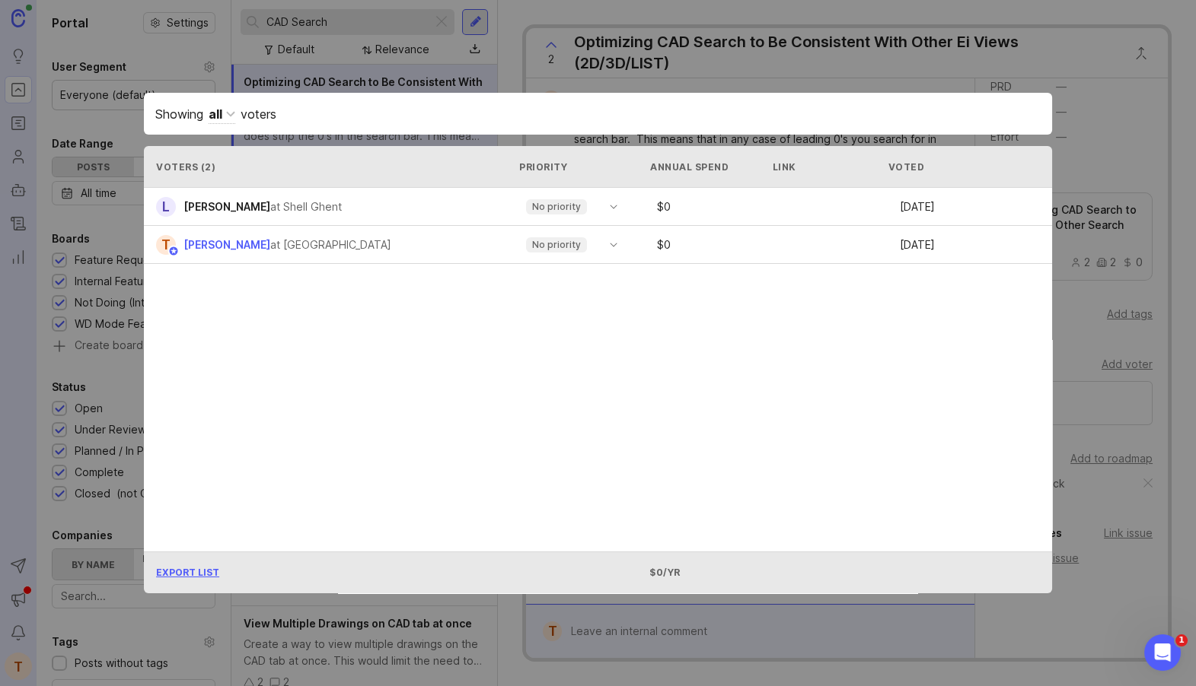
scroll to position [1063, 0]
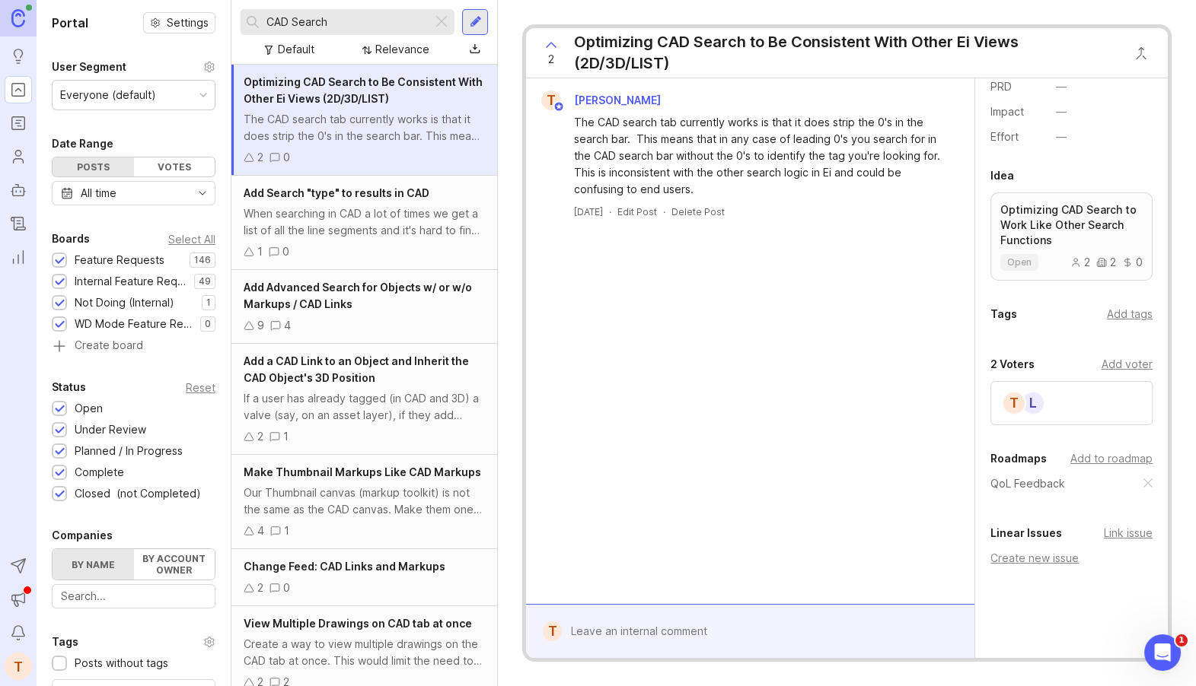
click at [422, 203] on div "Add Search "type" to results in CAD When searching in CAD a lot of times we get…" at bounding box center [364, 223] width 266 height 94
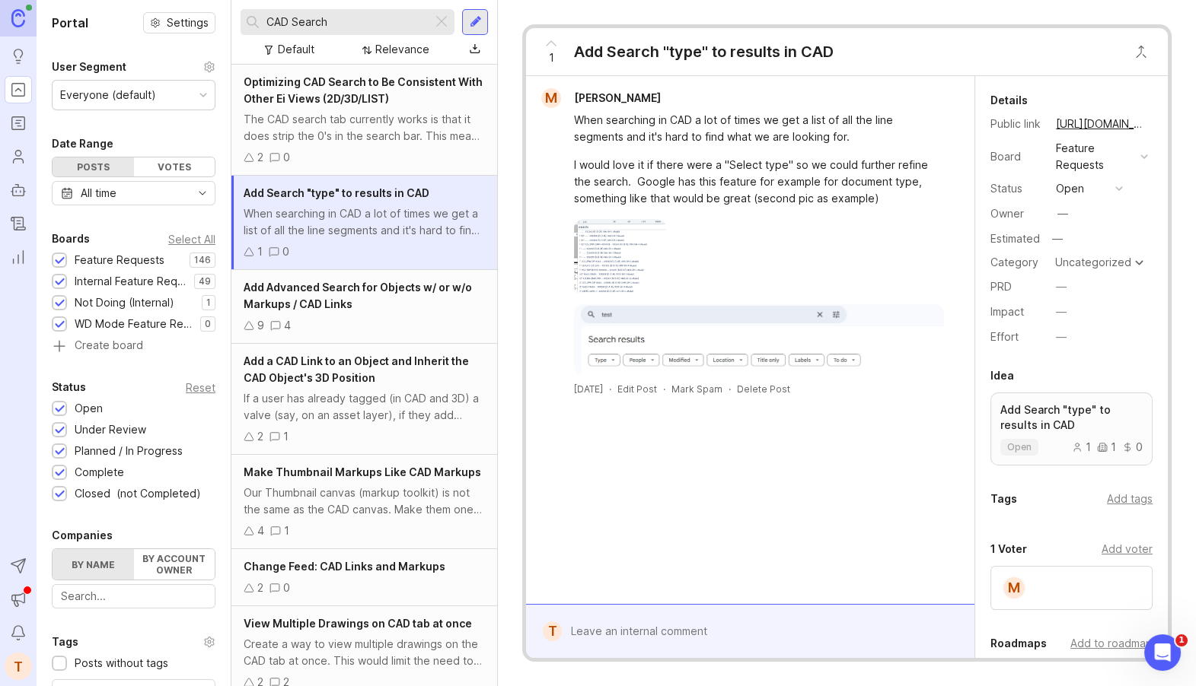
click at [704, 284] on div at bounding box center [759, 297] width 370 height 156
click at [693, 330] on img at bounding box center [759, 339] width 370 height 71
click at [638, 259] on img at bounding box center [619, 257] width 91 height 76
click at [1070, 269] on div "Uncategorized" at bounding box center [1099, 262] width 96 height 18
click at [364, 97] on span "Optimizing CAD Search to Be Consistent With Other Ei Views (2D/3D/LIST)" at bounding box center [363, 90] width 239 height 30
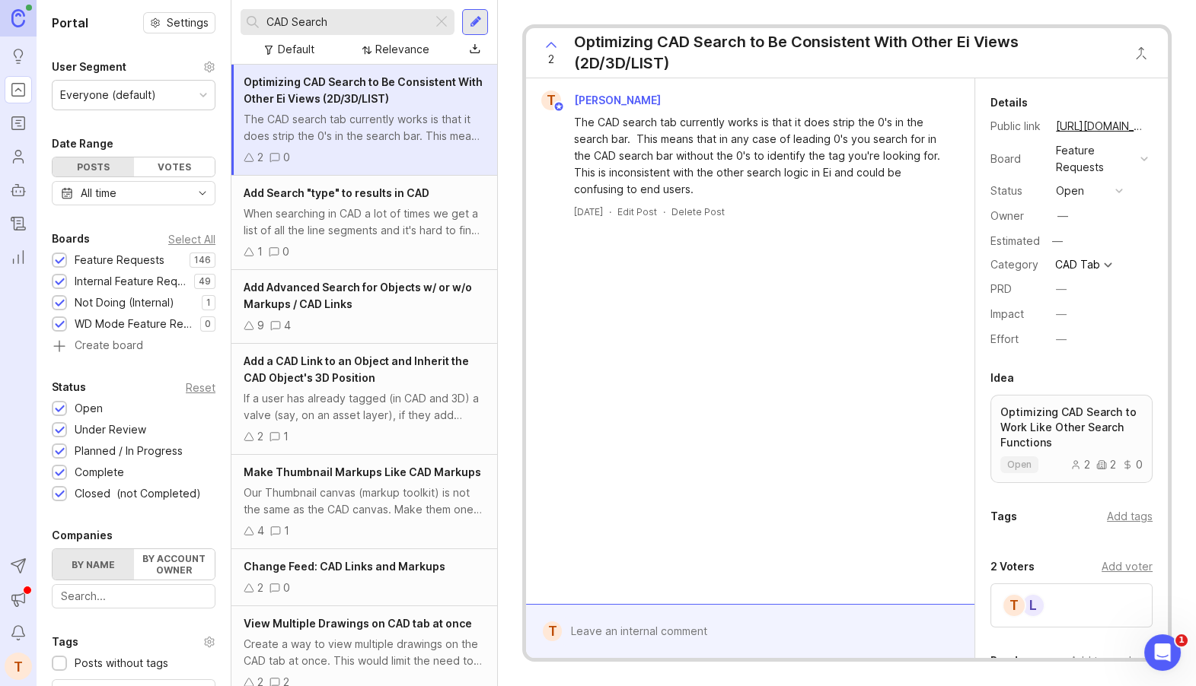
click at [484, 27] on div at bounding box center [475, 22] width 26 height 26
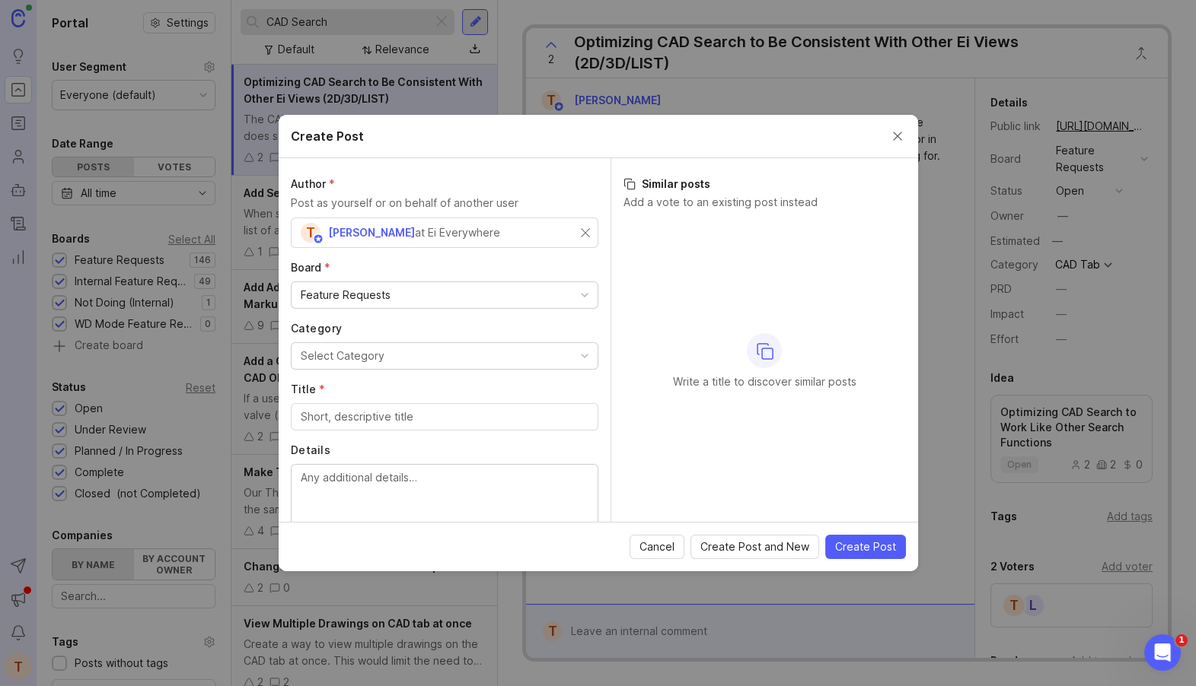
click at [583, 225] on div "T Tom Smith at Ei Everywhere" at bounding box center [444, 233] width 307 height 30
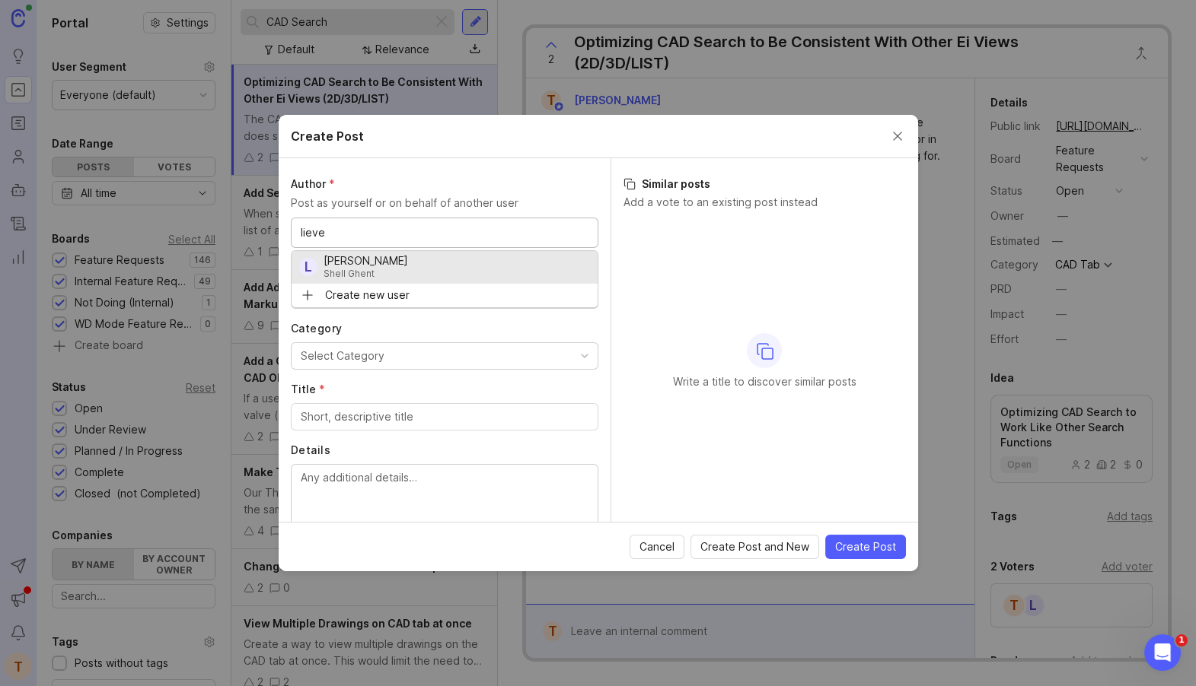
type input "lieve"
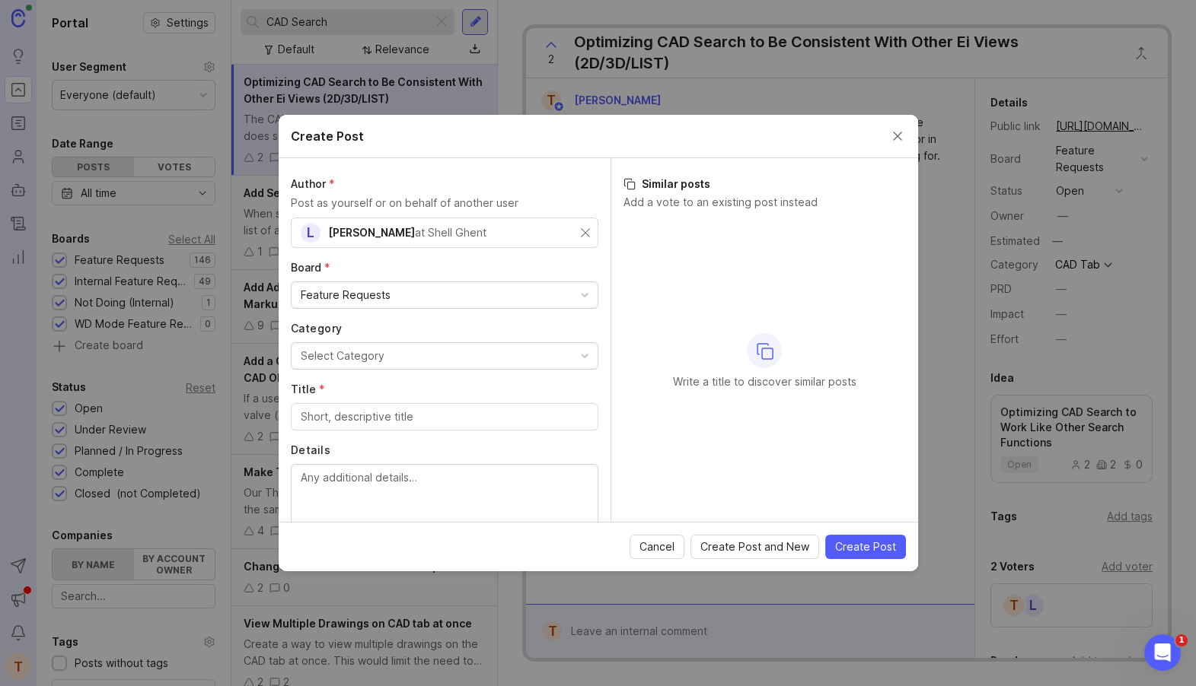
click at [342, 415] on input "Title *" at bounding box center [445, 417] width 288 height 17
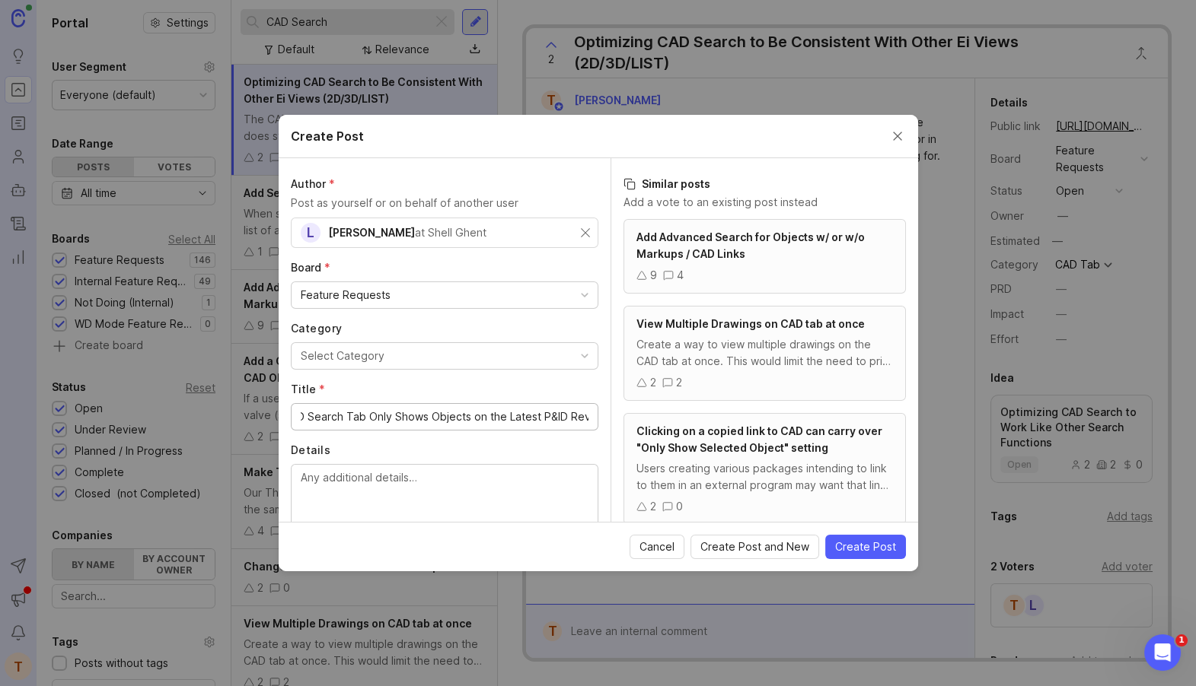
scroll to position [0, 45]
type input "CAD Search Tab Only Shows Objects on the Latest P&ID Revisions"
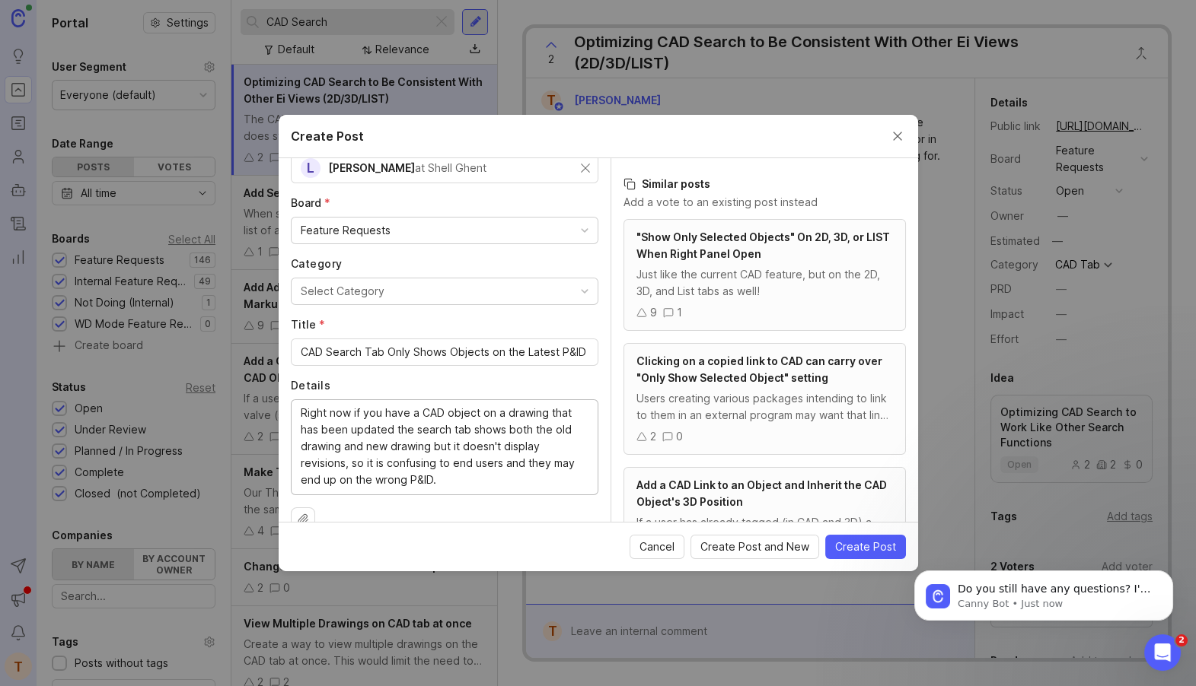
scroll to position [91, 0]
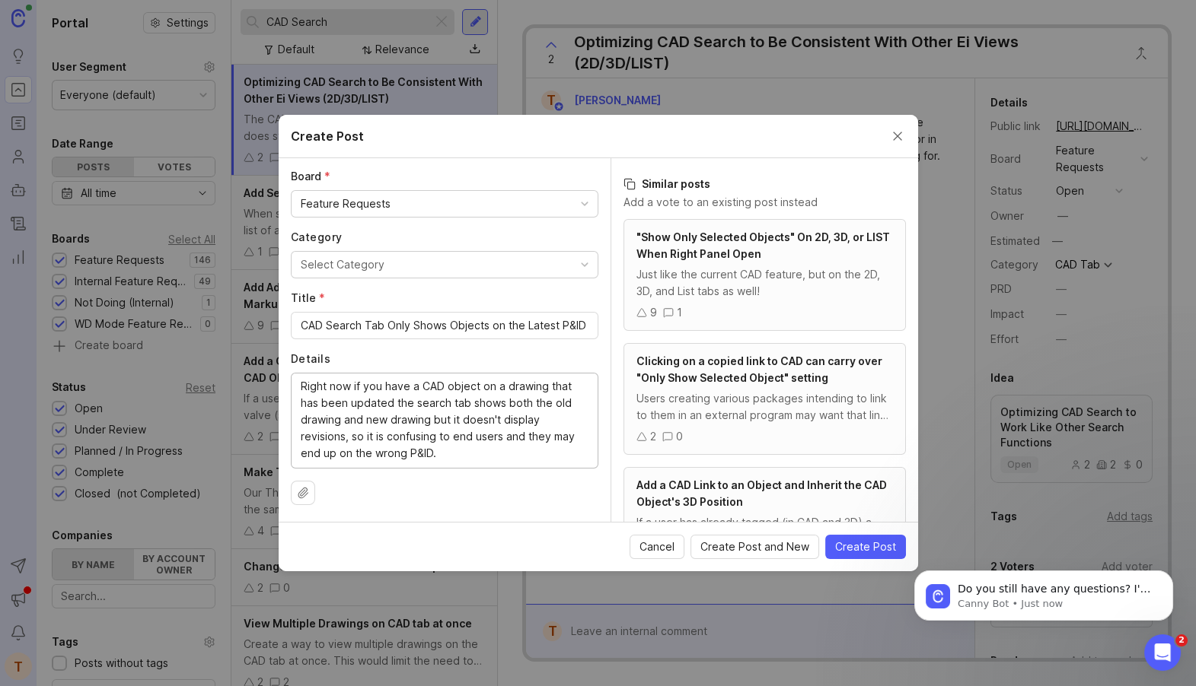
click at [449, 257] on button "Select Category" at bounding box center [444, 264] width 307 height 27
type textarea "Right now if you have a CAD object on a drawing that has been updated the searc…"
click at [863, 536] on button "Create Post" at bounding box center [865, 547] width 81 height 24
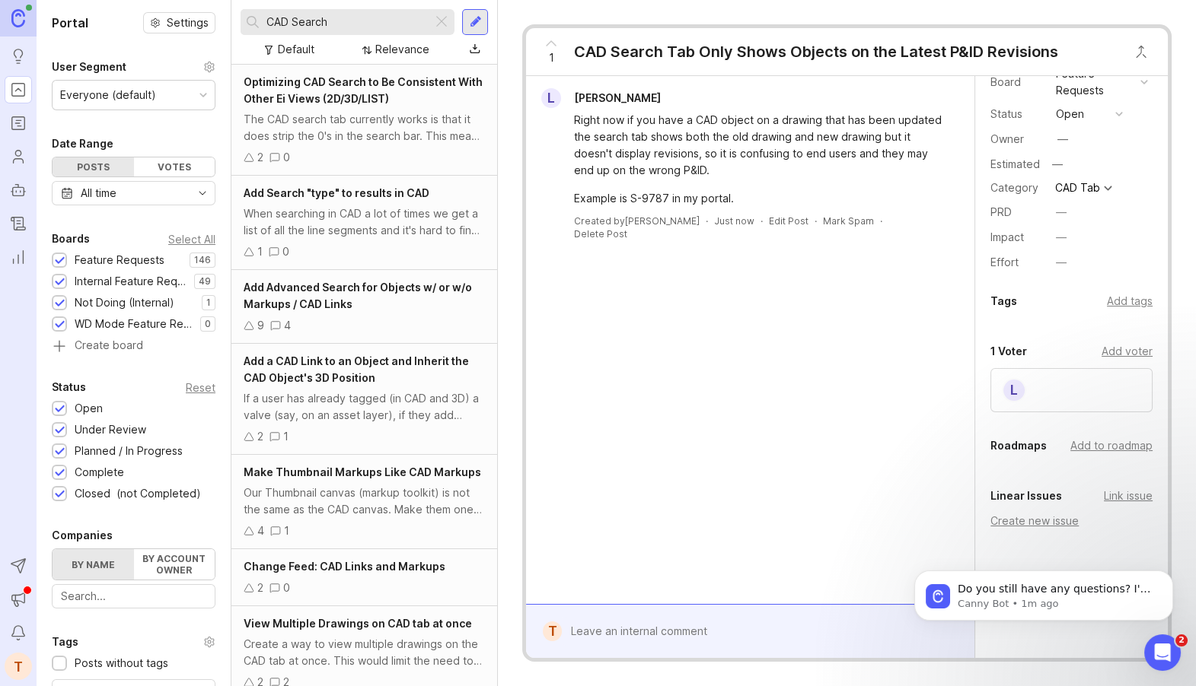
scroll to position [82, 0]
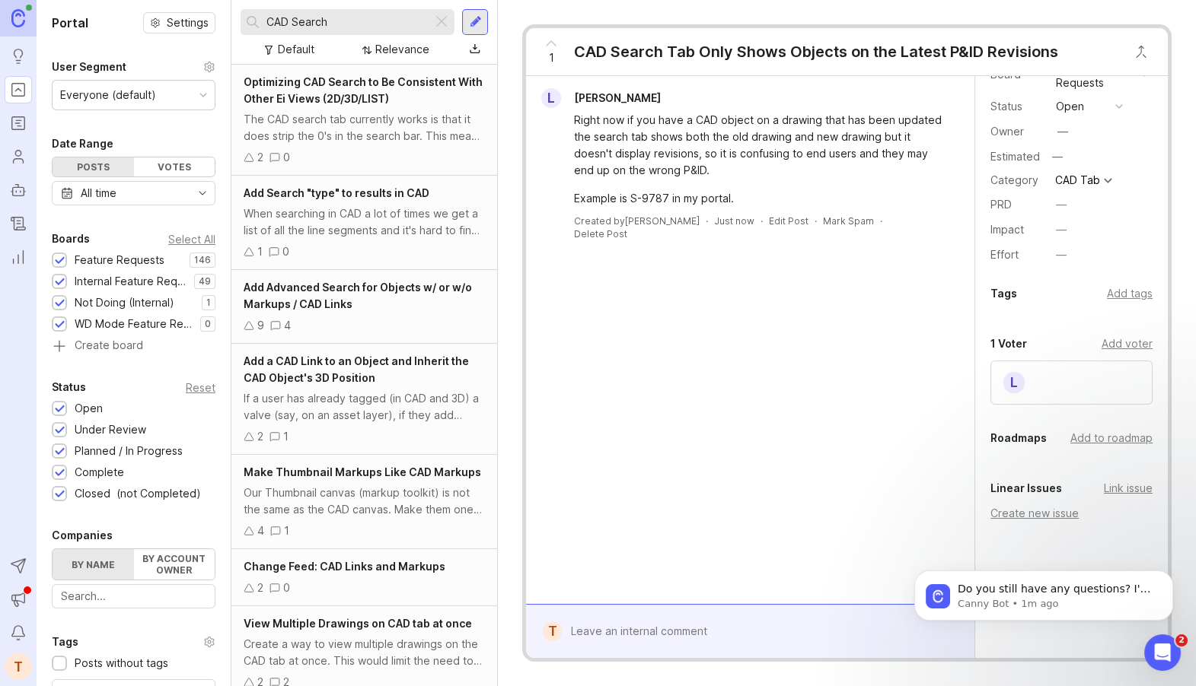
click at [1088, 445] on div "Add to roadmap" at bounding box center [1111, 438] width 82 height 17
type input "qol"
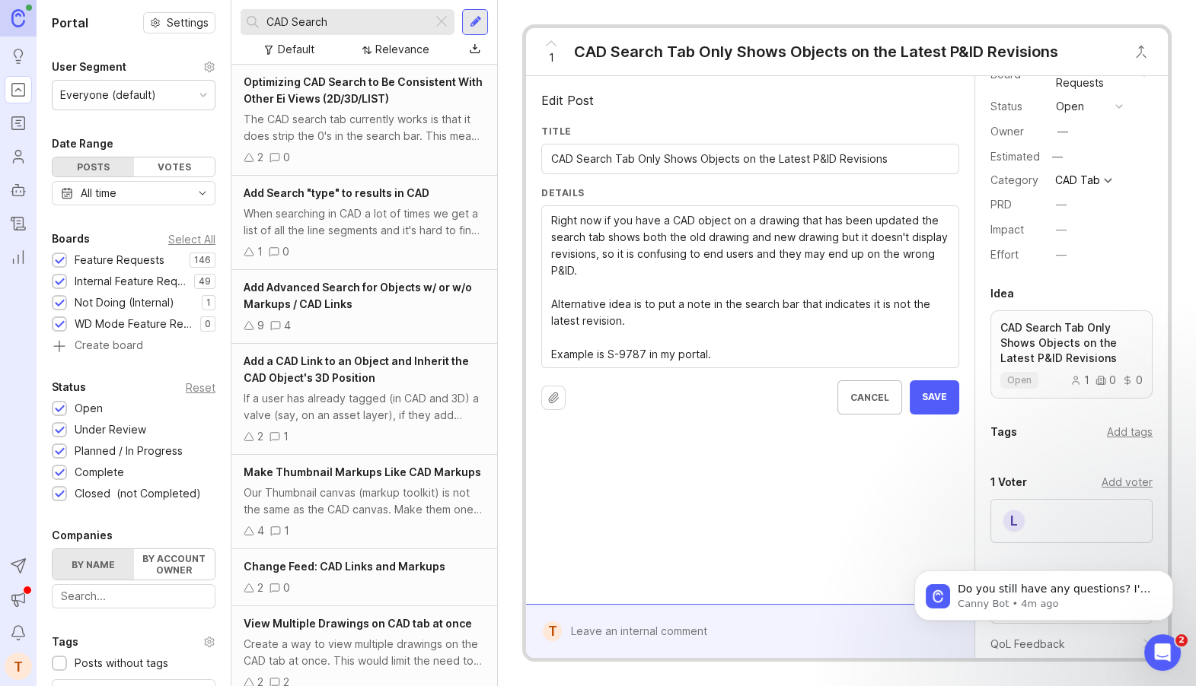
type textarea "Right now if you have a CAD object on a drawing that has been updated the searc…"
click at [942, 412] on button "Save" at bounding box center [933, 398] width 49 height 34
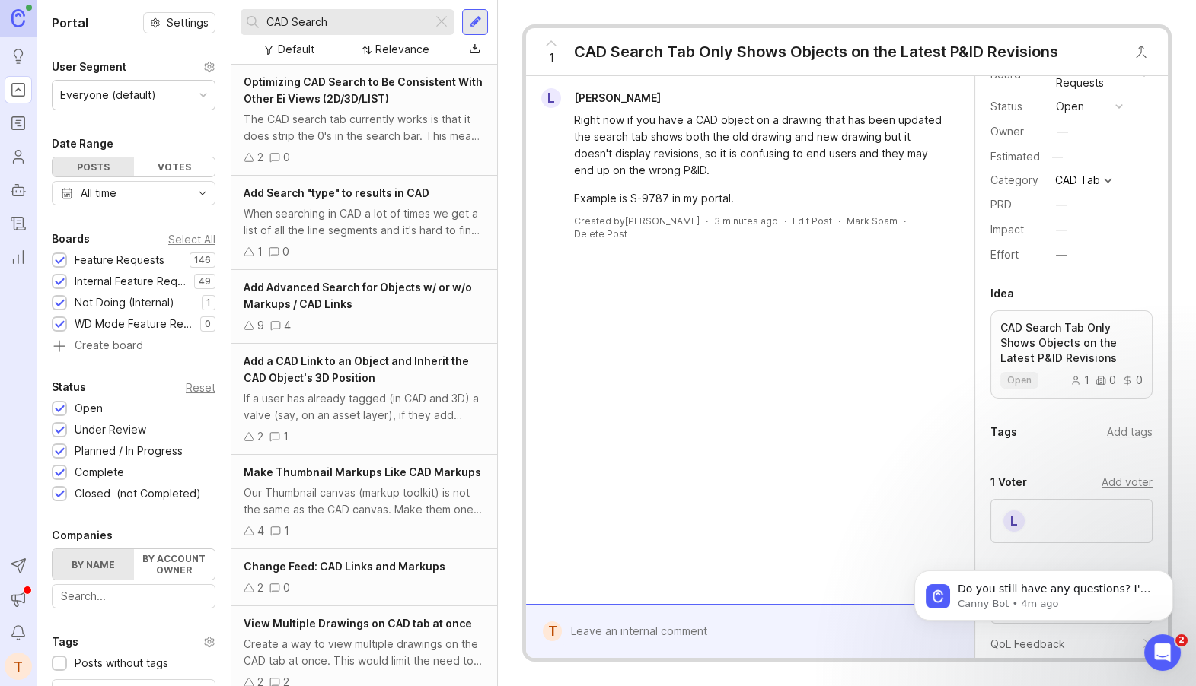
click at [638, 621] on div at bounding box center [761, 631] width 399 height 29
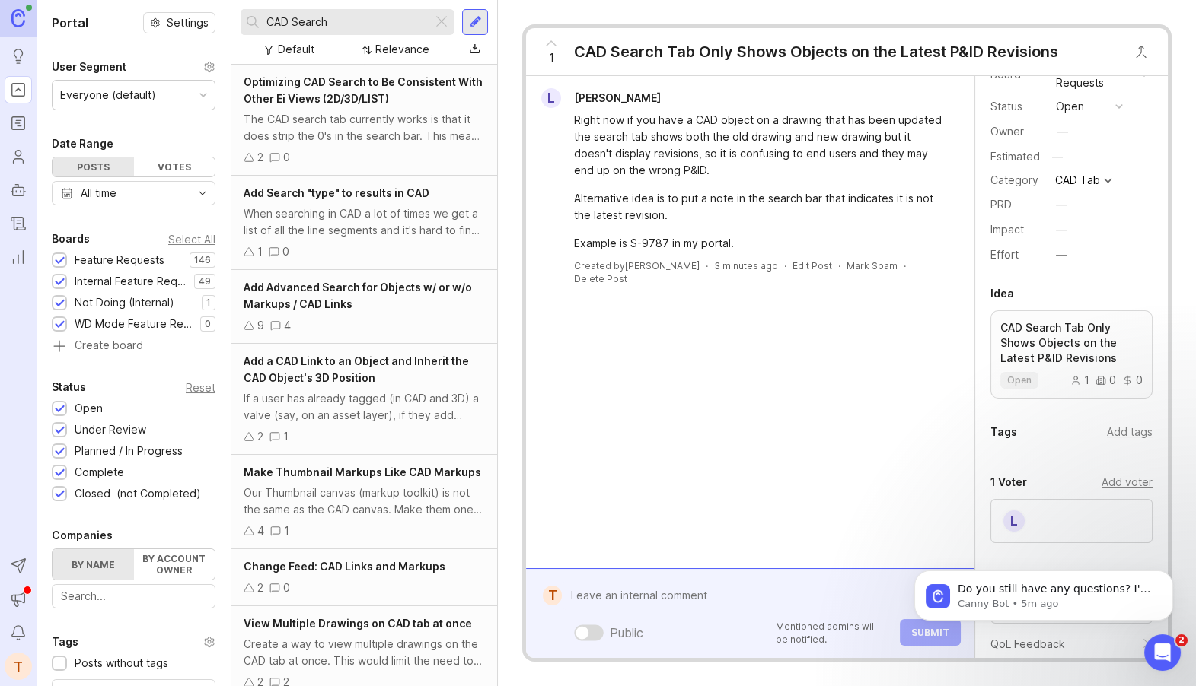
paste textarea "https://www.loom.com/share/03c029b6b10b4f64a339a5136957ccd7?sid=adf7f731-f637-4…"
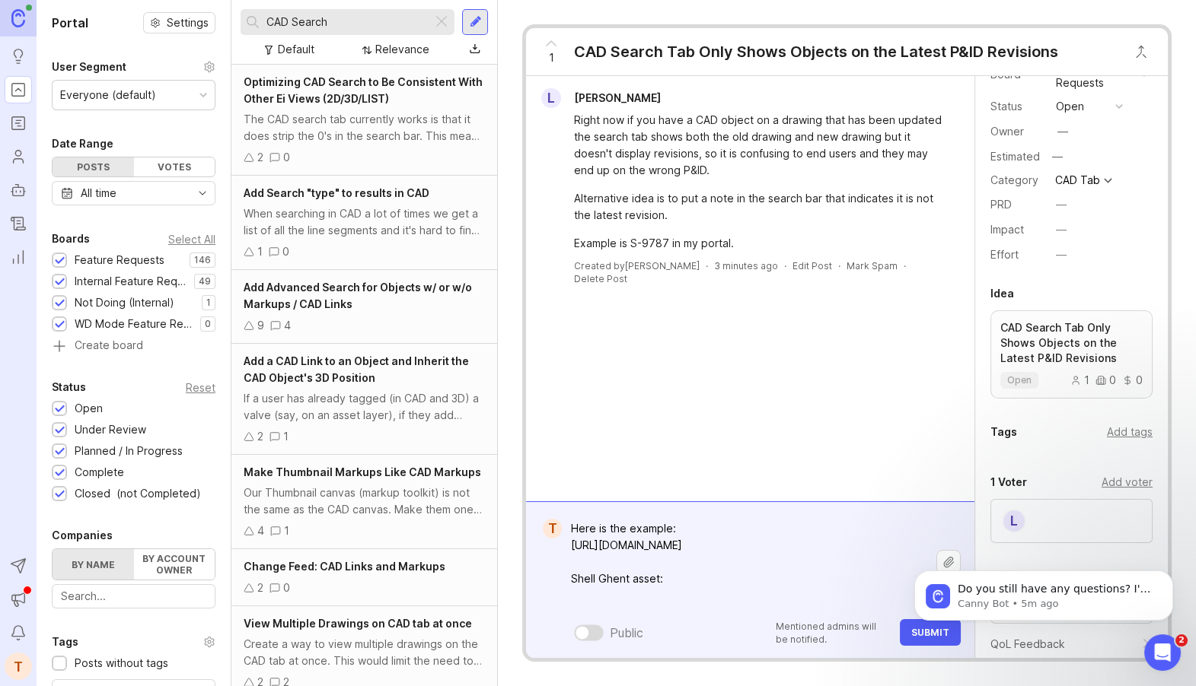
click at [708, 598] on textarea "Here is the example: https://www.loom.com/share/03c029b6b10b4f64a339a5136957ccd…" at bounding box center [749, 562] width 374 height 96
paste textarea "https://app.env-int.com/facility?obj=c81bf7e3-e6fd-4af2-9018-14576a9e9e8e&tab=c…"
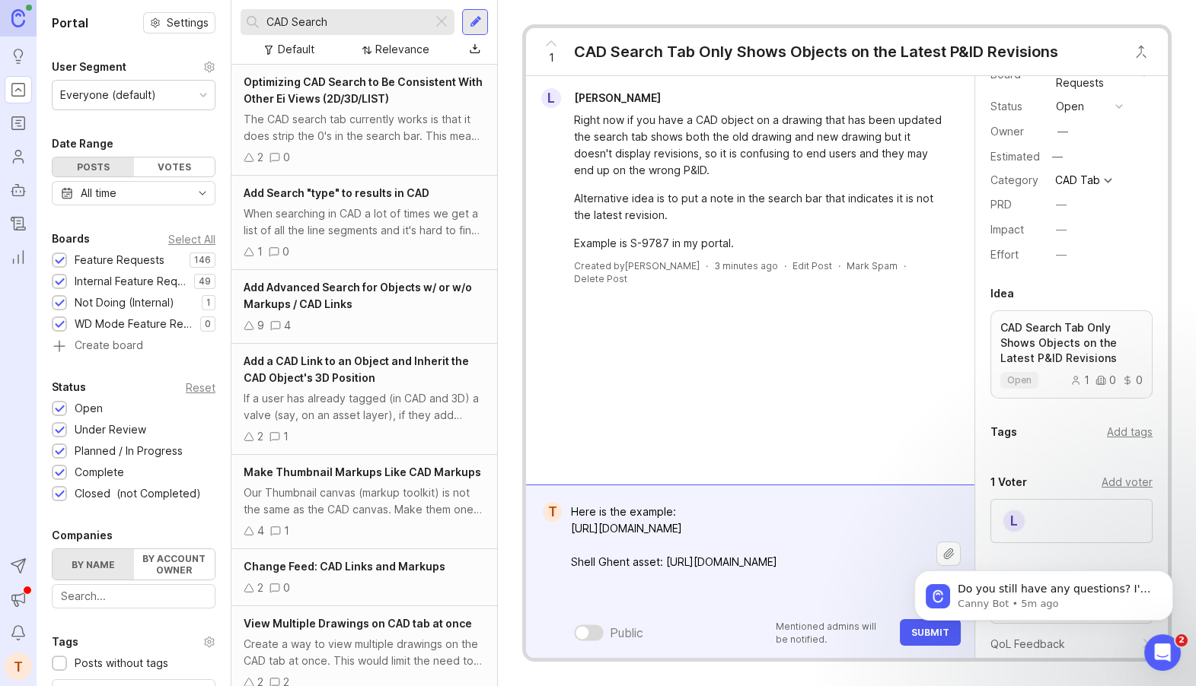
type textarea "Here is the example: https://www.loom.com/share/03c029b6b10b4f64a339a5136957ccd…"
click at [929, 635] on body "Do you still have any questions? I'm also happy to pass you to one of our human…" at bounding box center [1043, 592] width 292 height 94
click at [916, 634] on body "Do you still have any questions? I'm also happy to pass you to one of our human…" at bounding box center [1043, 592] width 292 height 94
click at [1164, 576] on icon "Dismiss notification" at bounding box center [1168, 575] width 8 height 8
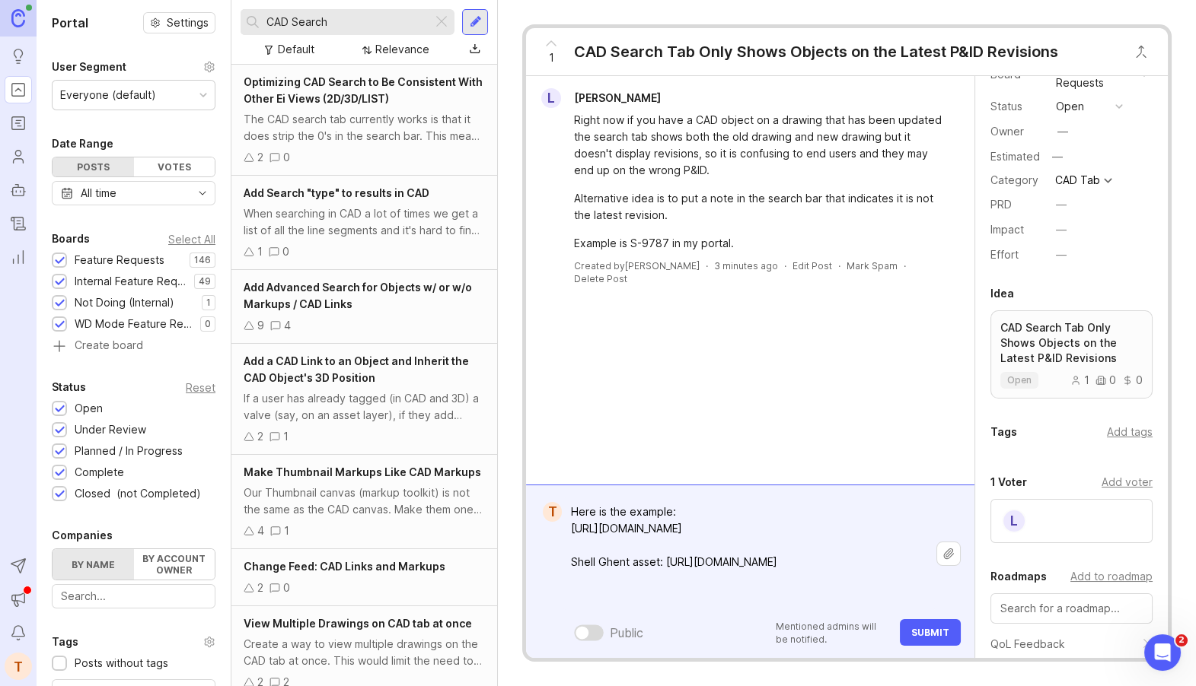
click at [918, 636] on span "Submit" at bounding box center [930, 632] width 38 height 11
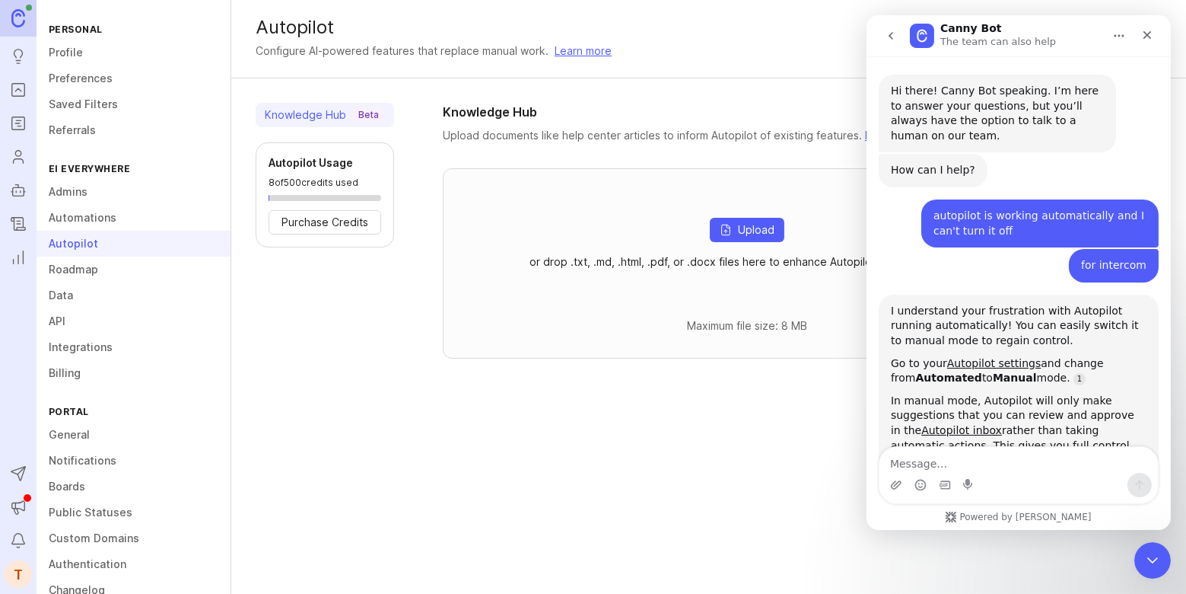
scroll to position [2, 0]
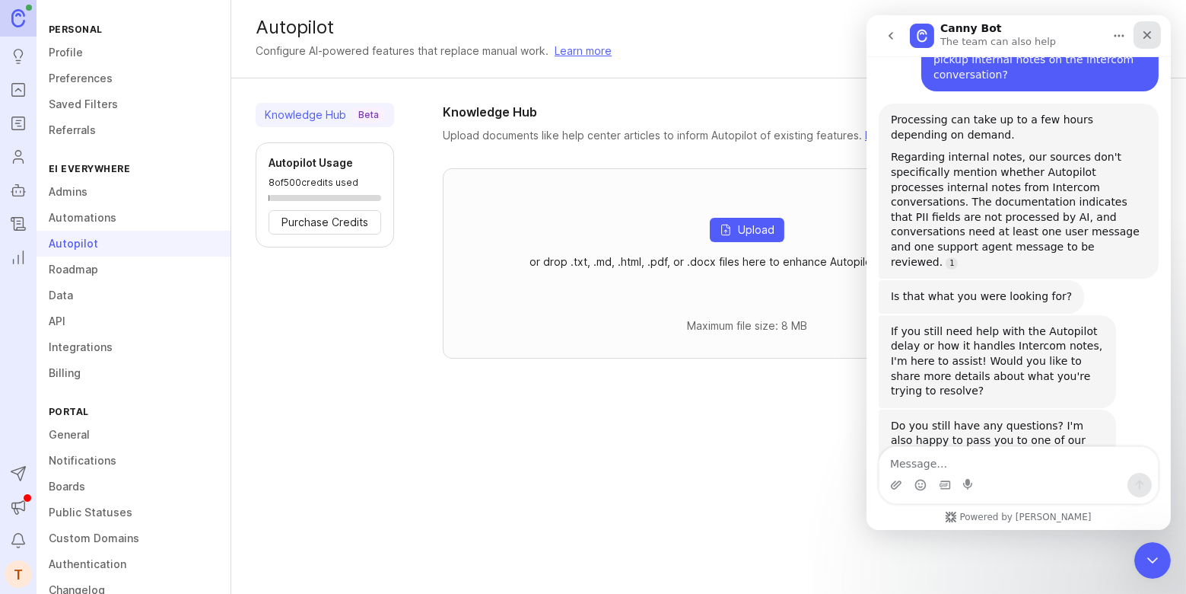
click at [1150, 33] on icon "Close" at bounding box center [1147, 35] width 12 height 12
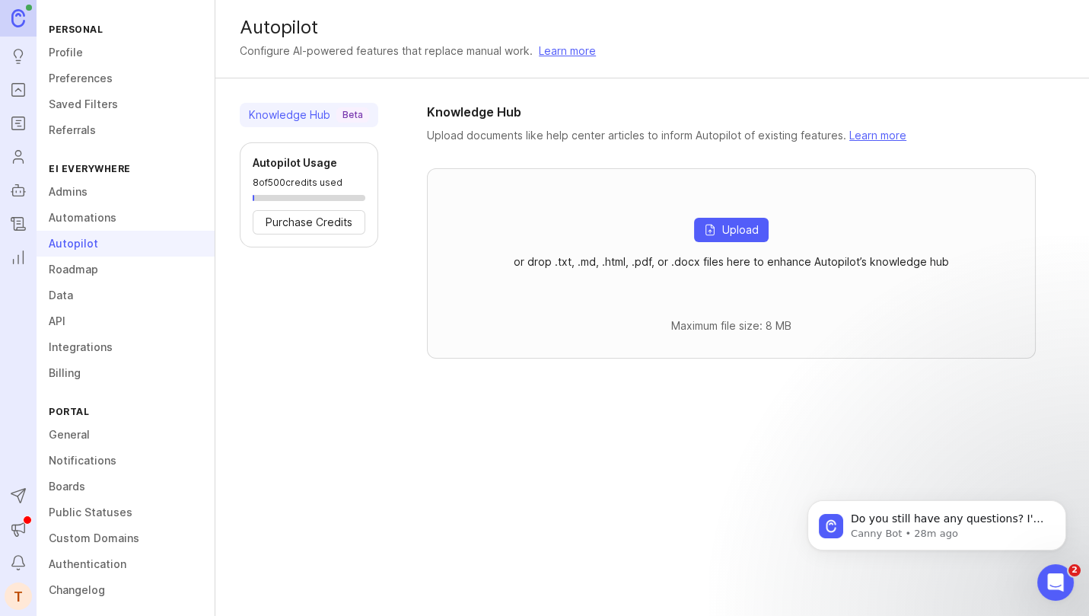
scroll to position [1128, 0]
